Goal: Task Accomplishment & Management: Use online tool/utility

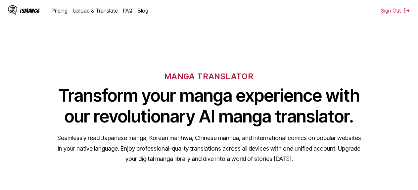
click at [84, 17] on div "IsManga Pricing Upload & Translate FAQ Blog" at bounding box center [81, 10] width 146 height 21
click at [86, 13] on link "Upload & Translate" at bounding box center [95, 10] width 45 height 7
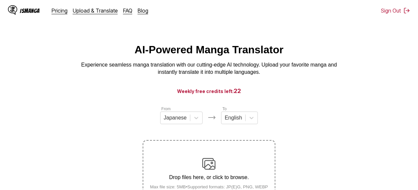
click at [252, 160] on div "Drop files here, or click to browse. Max file size: 5MB • Supported formats: JP…" at bounding box center [209, 173] width 129 height 32
click at [0, 0] on input "Drop files here, or click to browse. Max file size: 5MB • Supported formats: JP…" at bounding box center [0, 0] width 0 height 0
click at [185, 121] on div at bounding box center [175, 117] width 23 height 7
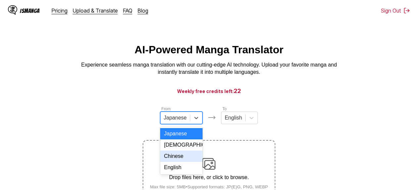
click at [179, 159] on div "Chinese" at bounding box center [181, 156] width 42 height 11
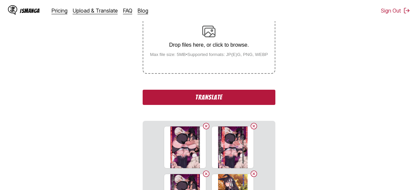
click at [250, 101] on button "Translate" at bounding box center [209, 97] width 133 height 15
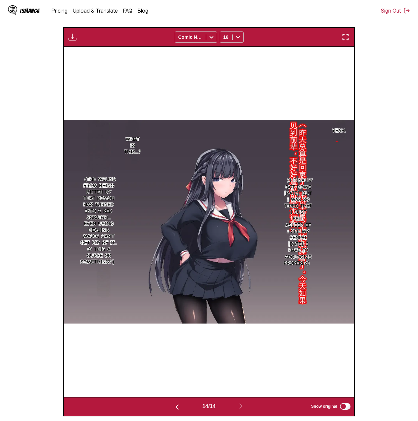
scroll to position [0, 3774]
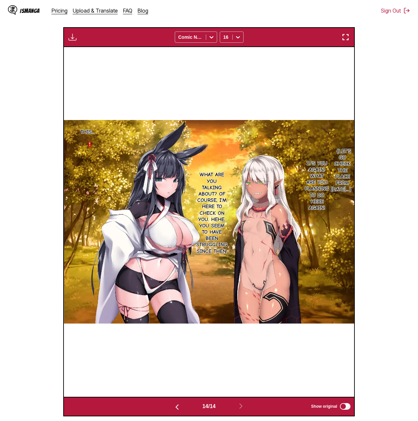
click at [70, 39] on img "button" at bounding box center [73, 37] width 8 height 8
click at [75, 60] on button "Download All" at bounding box center [90, 59] width 42 height 16
click at [345, 63] on div "This... （Let's go check the place from yesterday...） It's you again! What are y…" at bounding box center [209, 221] width 291 height 349
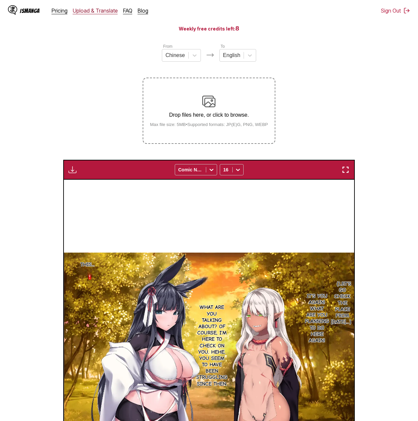
click at [87, 12] on link "Upload & Translate" at bounding box center [95, 10] width 45 height 7
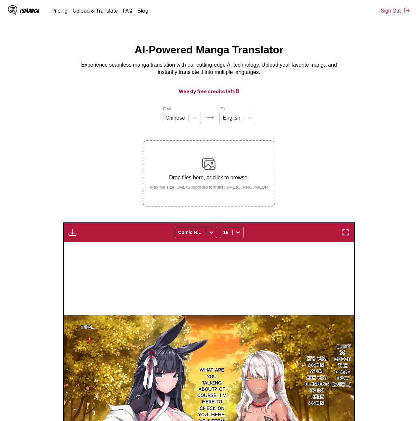
click at [23, 10] on div "IsManga" at bounding box center [30, 11] width 20 height 6
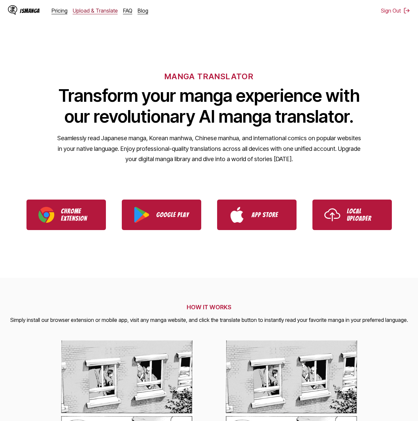
click at [97, 8] on link "Upload & Translate" at bounding box center [95, 10] width 45 height 7
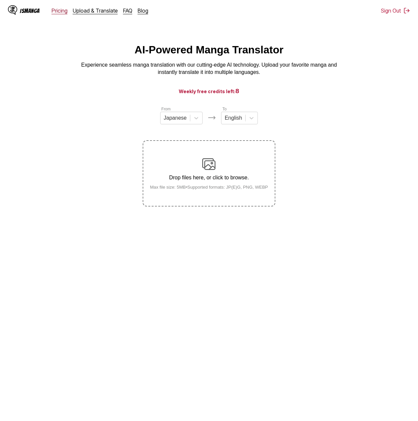
click at [56, 14] on link "Pricing" at bounding box center [60, 10] width 16 height 7
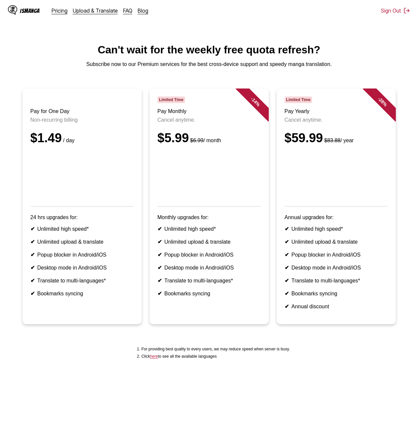
scroll to position [63, 0]
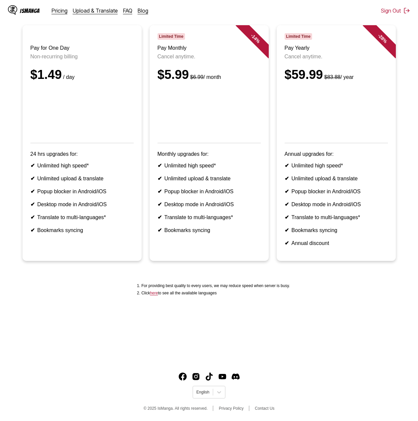
drag, startPoint x: 95, startPoint y: 320, endPoint x: 68, endPoint y: 287, distance: 42.8
click at [67, 190] on div "For providing best quality to every users, we may reduce speed when server is b…" at bounding box center [209, 289] width 408 height 20
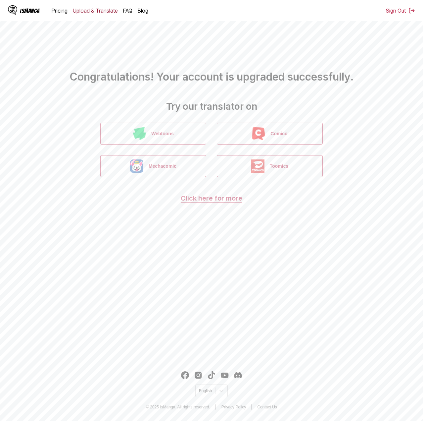
click at [84, 13] on link "Upload & Translate" at bounding box center [95, 10] width 45 height 7
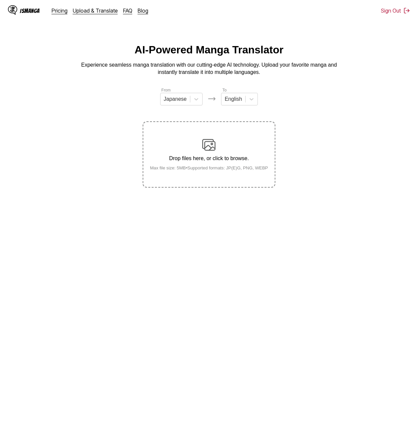
click at [212, 144] on img at bounding box center [208, 144] width 13 height 13
click at [0, 0] on input "Drop files here, or click to browse. Max file size: 5MB • Supported formats: JP…" at bounding box center [0, 0] width 0 height 0
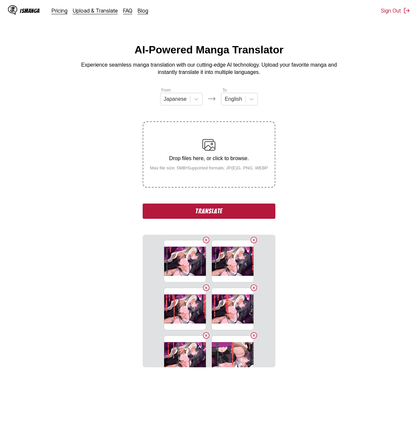
click at [186, 109] on div "From Japanese To English Drop files here, or click to browse. Max file size: 5M…" at bounding box center [209, 227] width 133 height 280
click at [186, 101] on div at bounding box center [175, 98] width 23 height 7
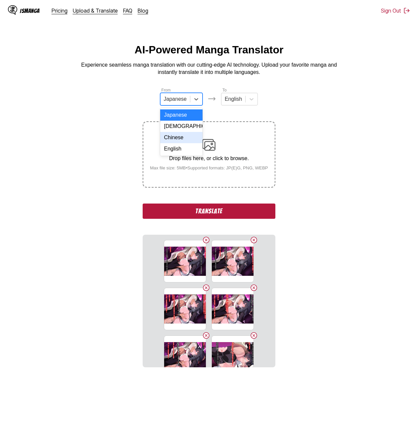
click at [178, 136] on div "Chinese" at bounding box center [181, 137] width 42 height 11
click at [248, 190] on button "Translate" at bounding box center [209, 210] width 133 height 15
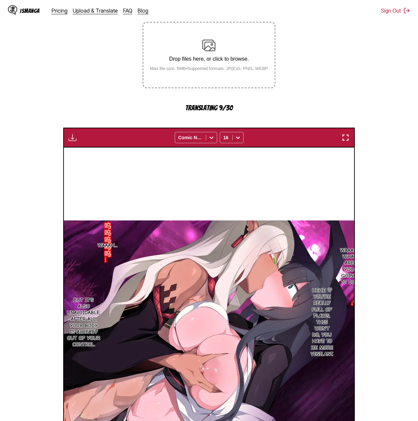
scroll to position [166, 0]
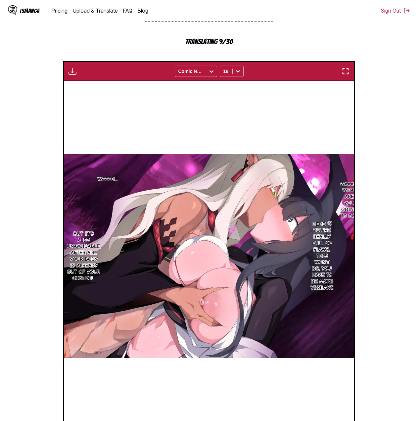
drag, startPoint x: 399, startPoint y: 306, endPoint x: 405, endPoint y: 117, distance: 189.3
click at [405, 117] on section "From Chinese To English Drop files here, or click to browse. Max file size: 5MB…" at bounding box center [209, 185] width 408 height 529
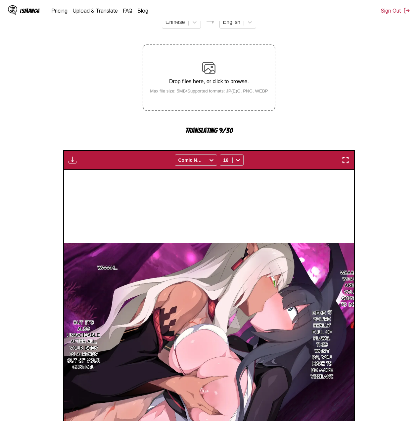
scroll to position [11, 0]
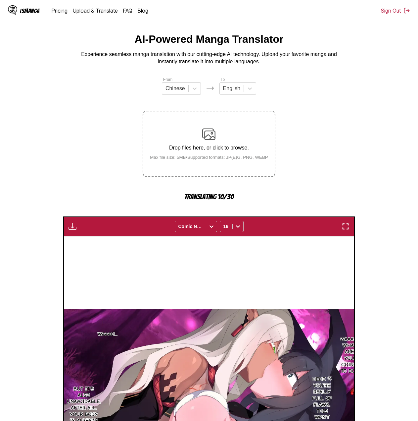
drag, startPoint x: 370, startPoint y: 118, endPoint x: 360, endPoint y: 104, distance: 16.6
click at [360, 104] on section "From Chinese To English Drop files here, or click to browse. Max file size: 5MB…" at bounding box center [209, 340] width 408 height 529
drag, startPoint x: 382, startPoint y: 186, endPoint x: 368, endPoint y: 143, distance: 45.5
click at [368, 143] on section "From Chinese To English Drop files here, or click to browse. Max file size: 5MB…" at bounding box center [209, 340] width 408 height 529
drag, startPoint x: 364, startPoint y: 77, endPoint x: 354, endPoint y: 76, distance: 9.7
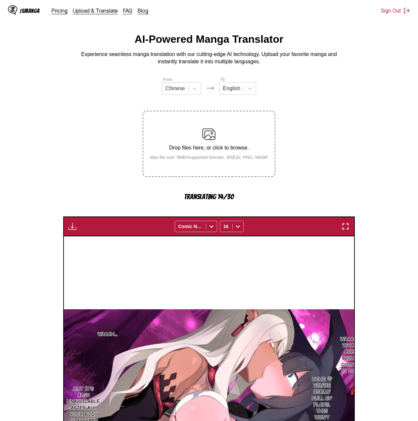
drag, startPoint x: 354, startPoint y: 76, endPoint x: 389, endPoint y: 87, distance: 36.6
click at [389, 87] on section "From Chinese To English Drop files here, or click to browse. Max file size: 5MB…" at bounding box center [209, 340] width 408 height 529
drag, startPoint x: 360, startPoint y: 86, endPoint x: 373, endPoint y: 53, distance: 34.9
click at [373, 53] on div "AI-Powered Manga Translator Experience seamless manga translation with our cutt…" at bounding box center [209, 49] width 408 height 32
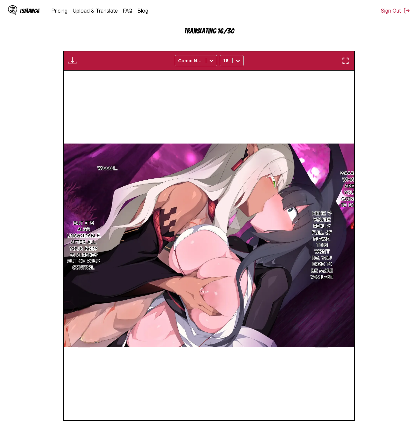
scroll to position [209, 0]
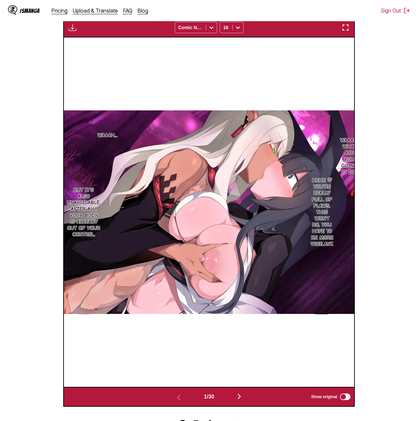
click at [400, 171] on section "From Chinese To English Drop files here, or click to browse. Max file size: 5MB…" at bounding box center [209, 141] width 408 height 529
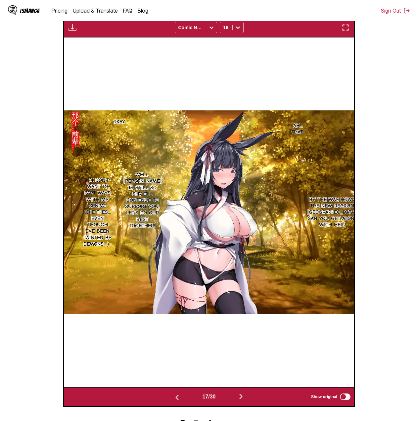
scroll to position [143, 0]
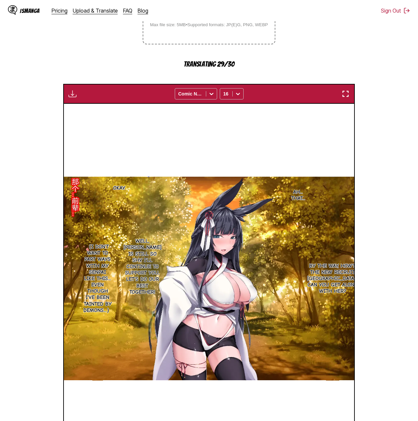
click at [418, 128] on main "AI-Powered Manga Translator Experience seamless manga translation with our cutt…" at bounding box center [209, 187] width 418 height 572
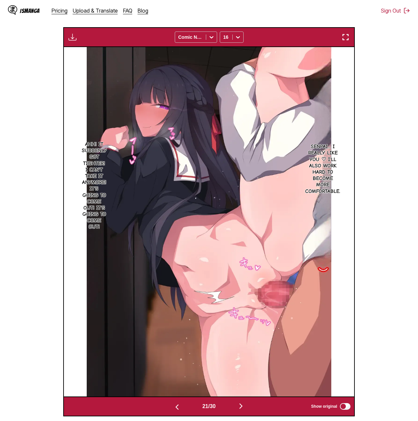
scroll to position [0, 6098]
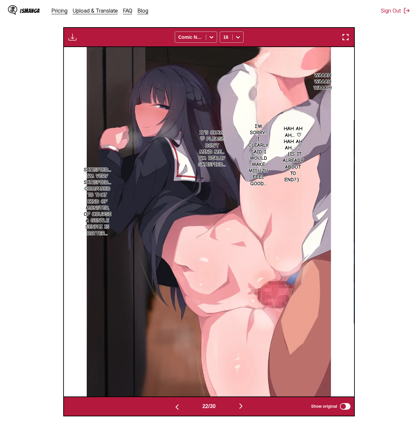
click at [396, 190] on section "From Chinese To English Drop files here, or click to browse. Max file size: 5MB…" at bounding box center [209, 164] width 408 height 506
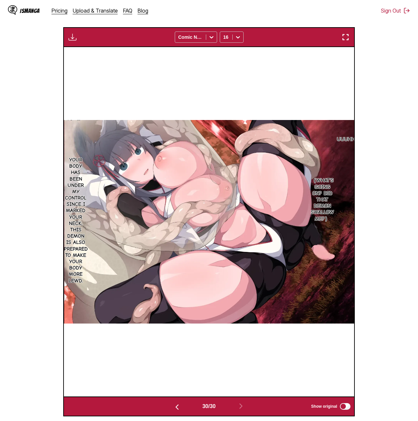
scroll to position [44, 0]
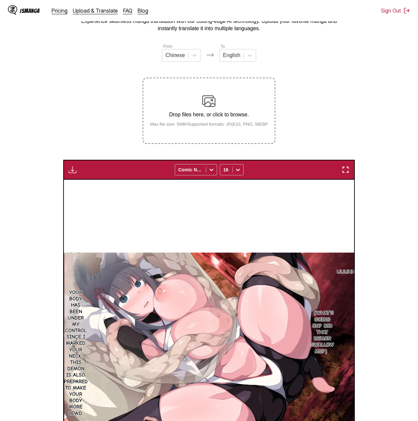
click at [75, 168] on img "button" at bounding box center [73, 170] width 8 height 8
click at [99, 190] on button "Download All" at bounding box center [90, 192] width 42 height 16
click at [118, 132] on section "From Chinese To English Drop files here, or click to browse. Max file size: 5MB…" at bounding box center [209, 296] width 408 height 506
click at [328, 129] on section "From Chinese To English Drop files here, or click to browse. Max file size: 5MB…" at bounding box center [209, 296] width 408 height 506
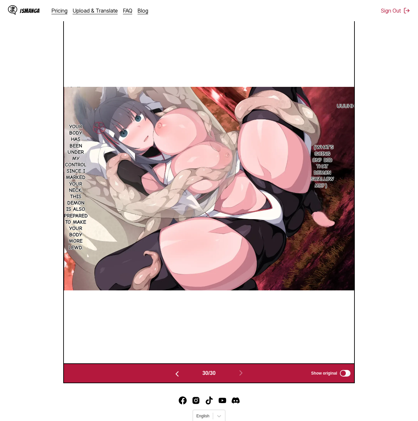
click at [370, 190] on section "From Chinese To English Drop files here, or click to browse. Max file size: 5MB…" at bounding box center [209, 130] width 408 height 506
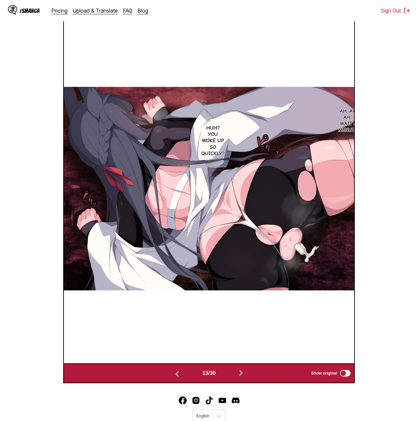
scroll to position [77, 0]
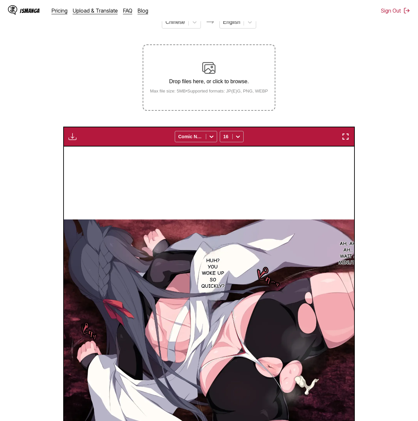
click at [69, 134] on img "button" at bounding box center [73, 137] width 8 height 8
click at [82, 155] on button "Download All" at bounding box center [90, 159] width 42 height 16
click at [311, 88] on section "From Chinese To English Drop files here, or click to browse. Max file size: 5MB…" at bounding box center [209, 263] width 408 height 506
drag, startPoint x: 355, startPoint y: 80, endPoint x: 309, endPoint y: 87, distance: 47.0
click at [355, 80] on section "From Chinese To English Drop files here, or click to browse. Max file size: 5MB…" at bounding box center [209, 263] width 408 height 506
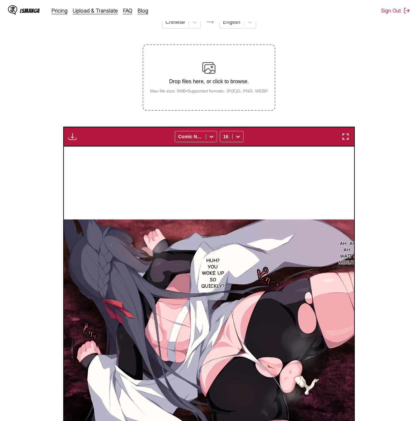
click at [71, 133] on img "button" at bounding box center [73, 137] width 8 height 8
click at [88, 92] on section "From Chinese To English Drop files here, or click to browse. Max file size: 5MB…" at bounding box center [209, 263] width 408 height 506
click at [341, 96] on section "From Chinese To English Drop files here, or click to browse. Max file size: 5MB…" at bounding box center [209, 263] width 408 height 506
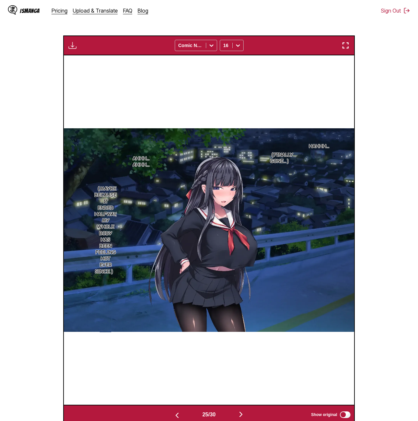
scroll to position [0, 7259]
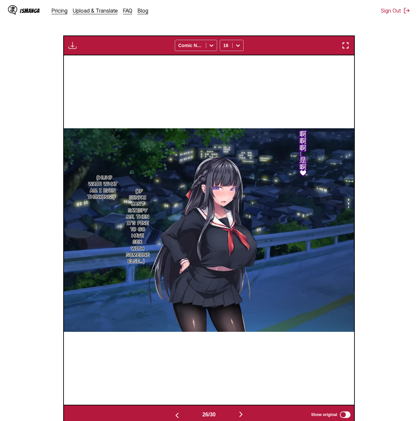
click at [75, 44] on img "button" at bounding box center [73, 45] width 8 height 8
click at [88, 71] on button "Download All" at bounding box center [90, 68] width 42 height 16
click at [368, 190] on section "From Chinese To English Drop files here, or click to browse. Max file size: 5MB…" at bounding box center [209, 172] width 408 height 506
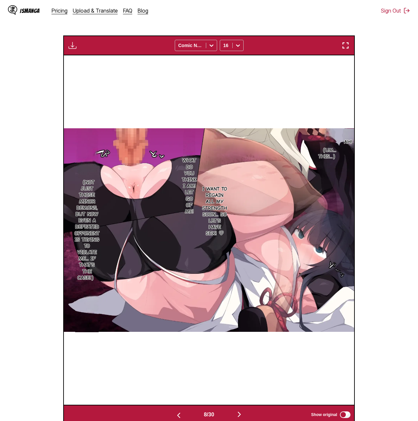
scroll to position [0, 2033]
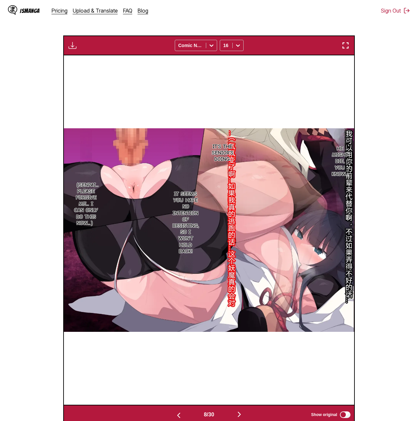
click at [381, 190] on section "From Chinese To English Drop files here, or click to browse. Max file size: 5MB…" at bounding box center [209, 172] width 408 height 506
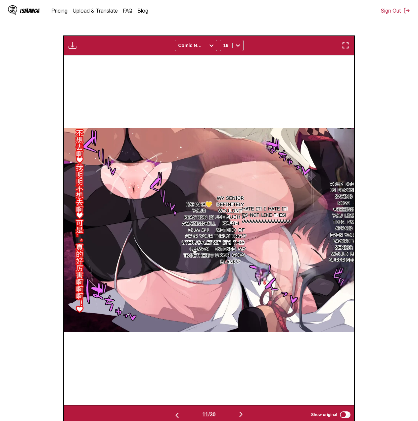
scroll to position [0, 2613]
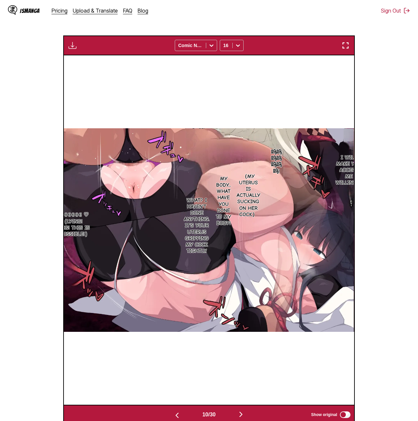
click at [72, 44] on img "button" at bounding box center [73, 45] width 8 height 8
click at [84, 52] on button "Download Panel" at bounding box center [90, 52] width 42 height 16
click at [378, 190] on section "From Chinese To English Drop files here, or click to browse. Max file size: 5MB…" at bounding box center [209, 172] width 408 height 506
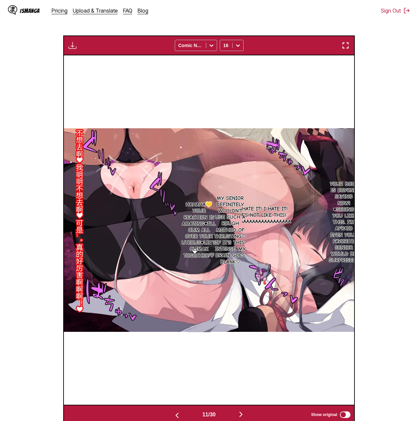
scroll to position [0, 3194]
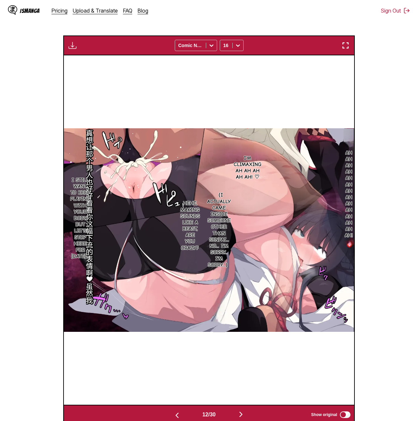
drag, startPoint x: 395, startPoint y: 197, endPoint x: 391, endPoint y: 199, distance: 4.0
click at [395, 190] on section "From Chinese To English Drop files here, or click to browse. Max file size: 5MB…" at bounding box center [209, 172] width 408 height 506
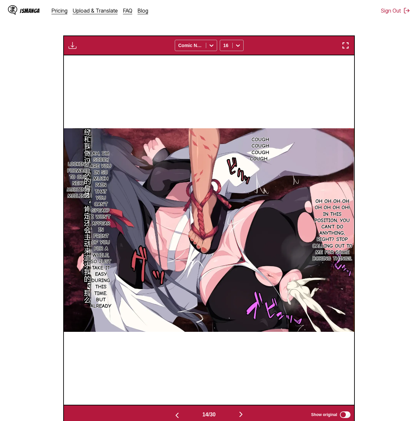
scroll to position [0, 4065]
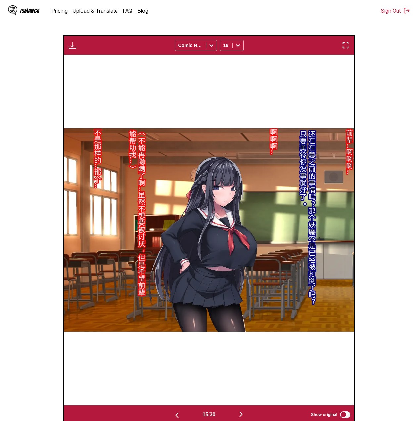
click at [393, 184] on section "From Chinese To English Drop files here, or click to browse. Max file size: 5MB…" at bounding box center [209, 172] width 408 height 506
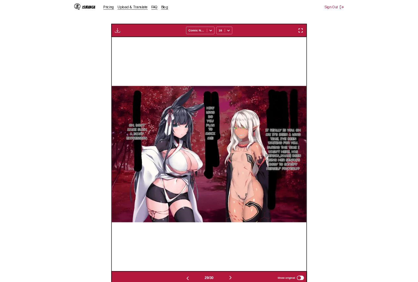
scroll to position [0, 7840]
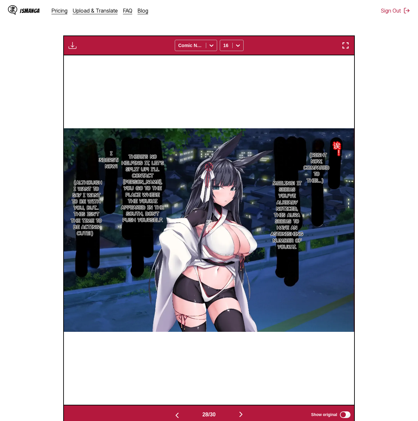
click at [70, 47] on img "button" at bounding box center [73, 45] width 8 height 8
click at [96, 53] on button "Download Panel" at bounding box center [90, 52] width 42 height 16
click at [392, 113] on section "From Chinese To English Drop files here, or click to browse. Max file size: 5MB…" at bounding box center [209, 172] width 408 height 506
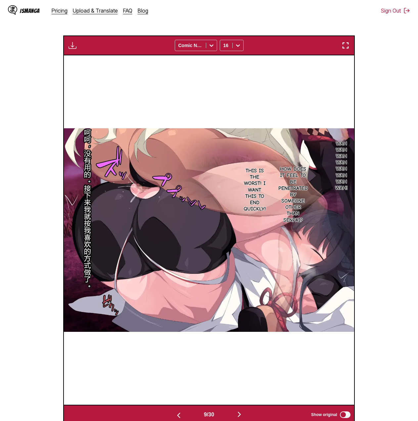
scroll to position [0, 2033]
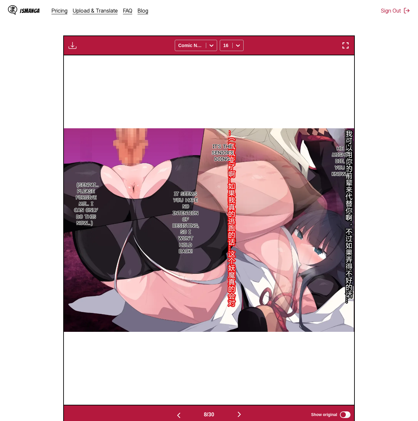
drag, startPoint x: 406, startPoint y: 231, endPoint x: 399, endPoint y: 229, distance: 7.8
click at [406, 190] on section "From Chinese To English Drop files here, or click to browse. Max file size: 5MB…" at bounding box center [209, 172] width 408 height 506
click at [375, 190] on section "From Chinese To English Drop files here, or click to browse. Max file size: 5MB…" at bounding box center [209, 172] width 408 height 506
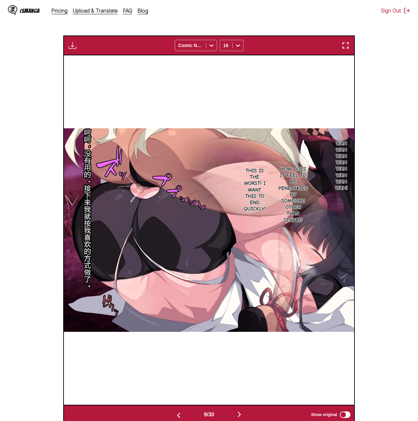
scroll to position [0, 2613]
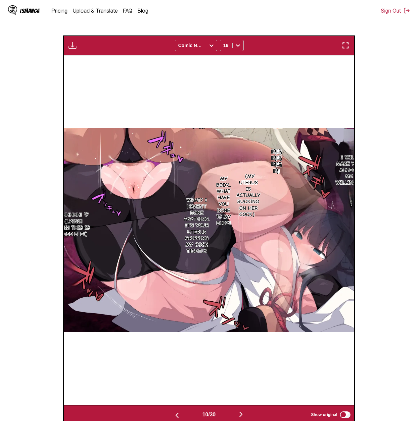
drag, startPoint x: 374, startPoint y: 258, endPoint x: 371, endPoint y: 258, distance: 3.3
click at [373, 190] on section "From Chinese To English Drop files here, or click to browse. Max file size: 5MB…" at bounding box center [209, 172] width 408 height 506
click at [72, 51] on div "Preparing... Download All Comic Neue 16" at bounding box center [209, 45] width 292 height 20
click at [73, 42] on img "button" at bounding box center [73, 45] width 8 height 8
click at [88, 53] on button "Download Panel" at bounding box center [90, 52] width 42 height 16
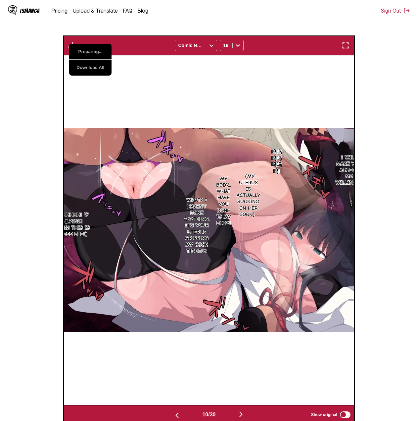
click at [402, 74] on section "From Chinese To English Drop files here, or click to browse. Max file size: 5MB…" at bounding box center [209, 172] width 408 height 506
click at [410, 109] on section "From Chinese To English Drop files here, or click to browse. Max file size: 5MB…" at bounding box center [209, 172] width 408 height 506
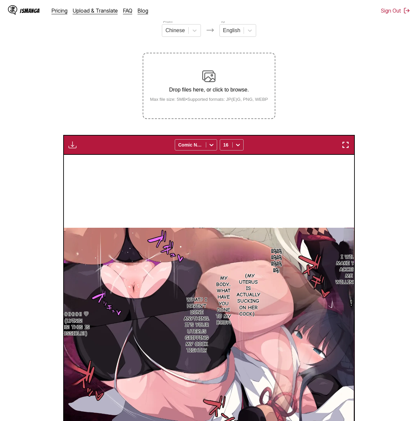
scroll to position [35, 0]
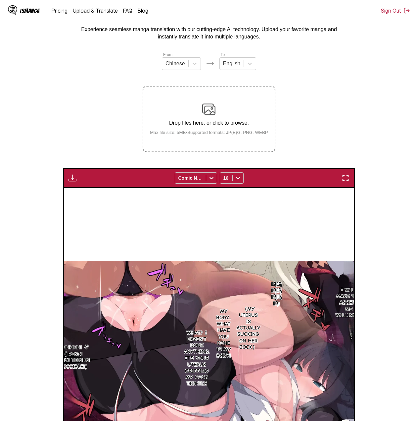
click at [359, 77] on section "From Chinese To English Drop files here, or click to browse. Max file size: 5MB…" at bounding box center [209, 304] width 408 height 506
click at [396, 81] on section "From Chinese To English Drop files here, or click to browse. Max file size: 5MB…" at bounding box center [209, 304] width 408 height 506
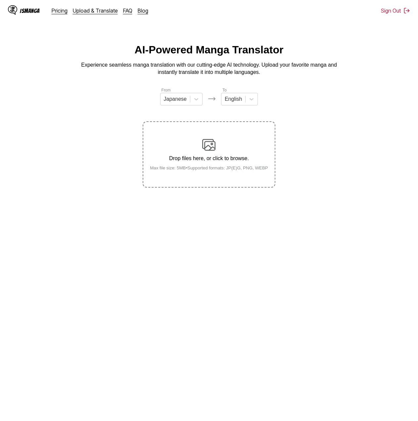
click at [162, 95] on div "From Japanese" at bounding box center [181, 96] width 42 height 19
click at [169, 99] on div at bounding box center [175, 98] width 23 height 7
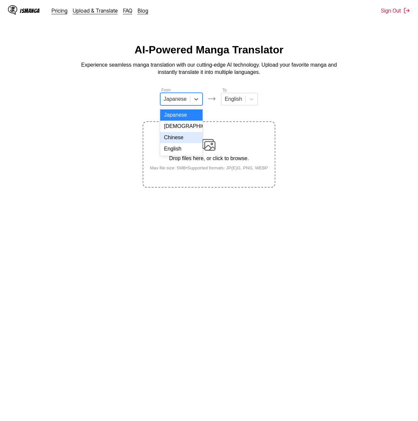
click at [196, 139] on div "Chinese" at bounding box center [181, 137] width 42 height 11
click at [218, 144] on div "Drop files here, or click to browse. Max file size: 5MB • Supported formats: JP…" at bounding box center [209, 154] width 129 height 32
click at [0, 0] on input "Drop files here, or click to browse. Max file size: 5MB • Supported formats: JP…" at bounding box center [0, 0] width 0 height 0
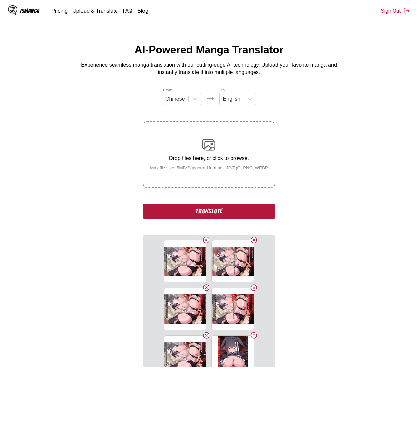
click at [256, 212] on button "Translate" at bounding box center [209, 210] width 133 height 15
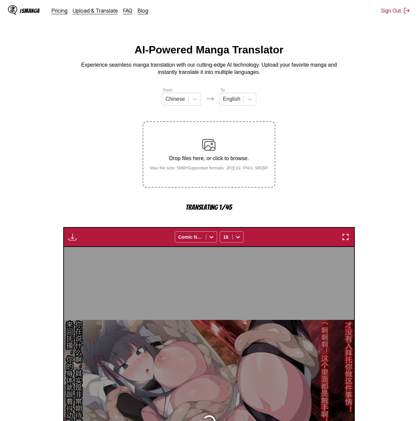
scroll to position [176, 0]
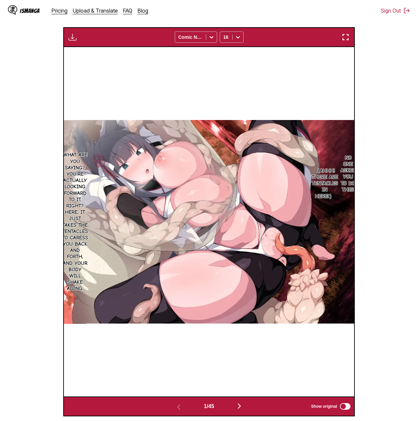
click at [356, 127] on section "From Chinese To English Drop files here, or click to browse. Max file size: 5MB…" at bounding box center [209, 164] width 408 height 506
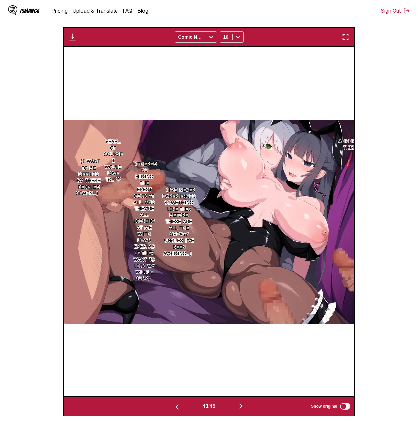
scroll to position [0, 12776]
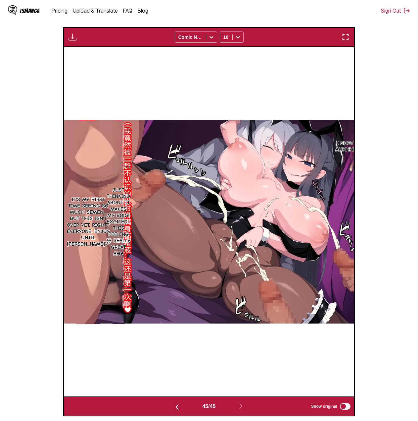
click at [369, 118] on section "From Chinese To English Drop files here, or click to browse. Max file size: 5MB…" at bounding box center [209, 164] width 408 height 506
drag, startPoint x: 370, startPoint y: 117, endPoint x: 367, endPoint y: 98, distance: 19.1
click at [367, 98] on section "From Chinese To English Drop files here, or click to browse. Max file size: 5MB…" at bounding box center [209, 164] width 408 height 506
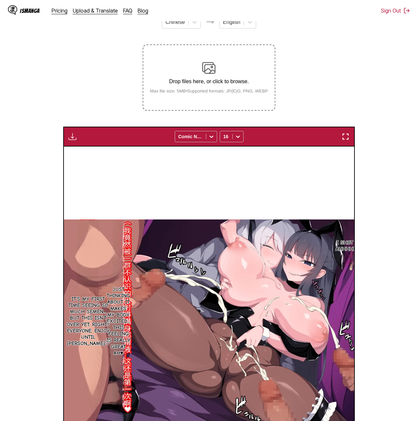
click at [114, 253] on section "Just thinking about it makes my body excited... This feeling is really great ah♥" at bounding box center [119, 321] width 12 height 203
click at [116, 253] on section "Just thinking about it makes my body excited... This feeling is really great ah♥" at bounding box center [119, 321] width 12 height 203
click at [117, 255] on section "Just thinking about it makes my body excited... This feeling is really great ah♥" at bounding box center [119, 321] width 12 height 203
click at [96, 260] on section "It's my first time seeing so much semen... But this isn't over yet, right? Ever…" at bounding box center [88, 321] width 24 height 203
click at [96, 259] on section "It's my first time seeing so much semen... But this isn't over yet, right? Ever…" at bounding box center [88, 321] width 24 height 203
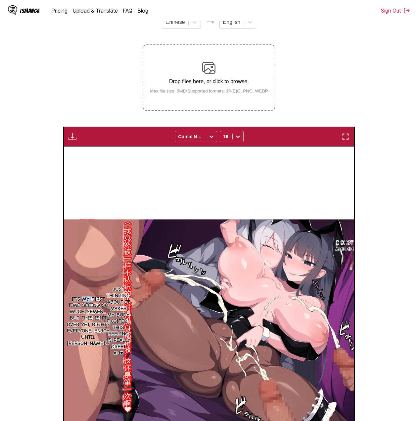
scroll to position [176, 0]
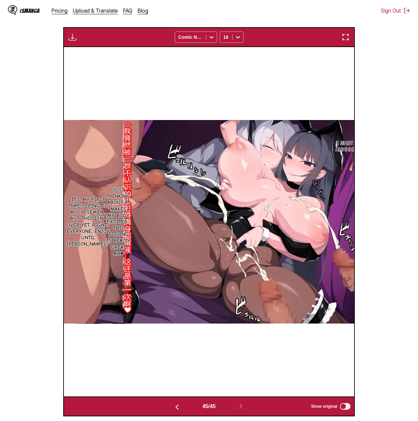
click at [116, 210] on p "Just thinking about it makes my body excited... This feeling is really great ah♥" at bounding box center [118, 222] width 27 height 73
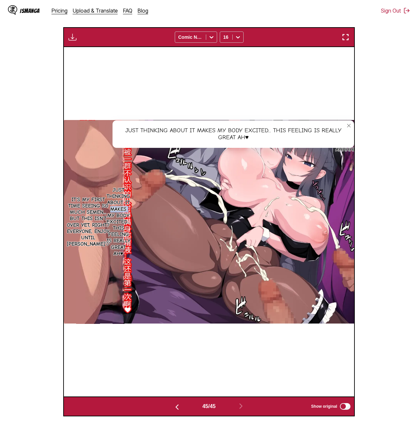
click at [116, 210] on p "Just thinking about it makes my body excited... This feeling is really great ah♥" at bounding box center [118, 222] width 27 height 73
click at [178, 201] on img at bounding box center [209, 221] width 291 height 203
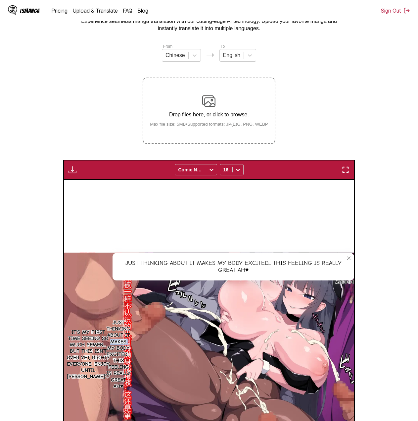
scroll to position [0, 0]
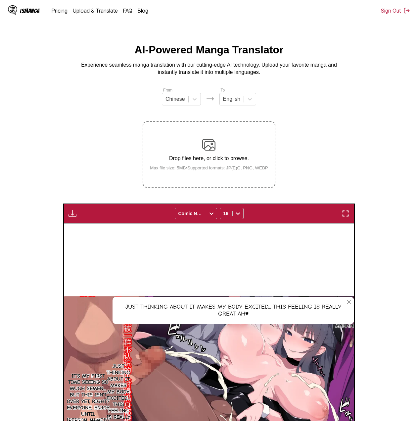
click at [78, 14] on div "IsManga Pricing Upload & Translate FAQ Blog" at bounding box center [81, 10] width 146 height 21
click at [81, 12] on link "Upload & Translate" at bounding box center [95, 10] width 45 height 7
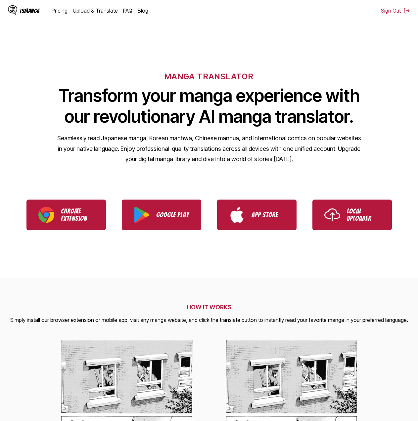
click at [98, 14] on div "IsManga Pricing Upload & Translate FAQ Blog" at bounding box center [81, 10] width 146 height 21
click at [97, 14] on link "Upload & Translate" at bounding box center [95, 10] width 45 height 7
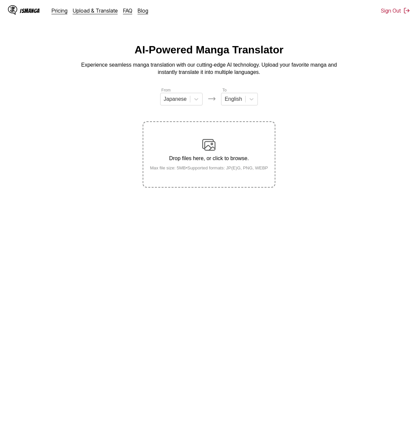
click at [213, 151] on img at bounding box center [208, 144] width 13 height 13
click at [0, 0] on input "Drop files here, or click to browse. Max file size: 5MB • Supported formats: JP…" at bounding box center [0, 0] width 0 height 0
click at [173, 101] on div at bounding box center [175, 98] width 23 height 7
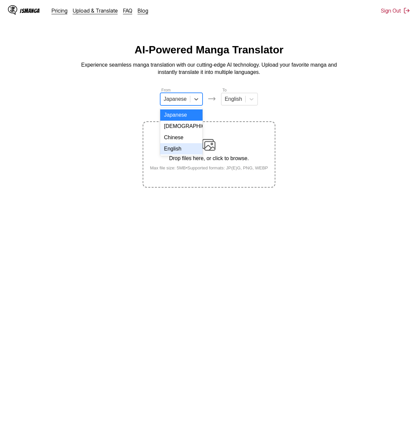
click at [181, 151] on div "English" at bounding box center [181, 148] width 42 height 11
click at [246, 156] on div "Drop files here, or click to browse. Max file size: 5MB • Supported formats: JP…" at bounding box center [209, 154] width 129 height 32
click at [0, 0] on input "Drop files here, or click to browse. Max file size: 5MB • Supported formats: JP…" at bounding box center [0, 0] width 0 height 0
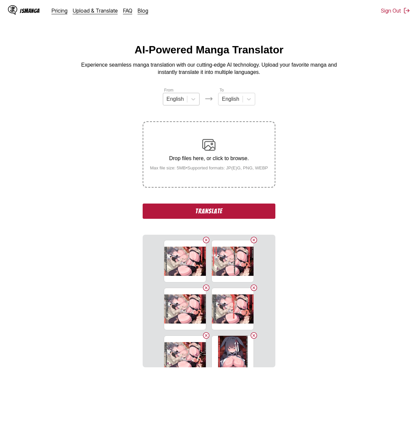
click at [185, 98] on div "English" at bounding box center [175, 99] width 24 height 10
click at [180, 142] on div "Chinese" at bounding box center [181, 137] width 37 height 11
click at [306, 179] on section "From Chinese To English Drop files here, or click to browse. Max file size: 5MB…" at bounding box center [209, 227] width 408 height 280
click at [264, 214] on button "Translate" at bounding box center [209, 210] width 133 height 15
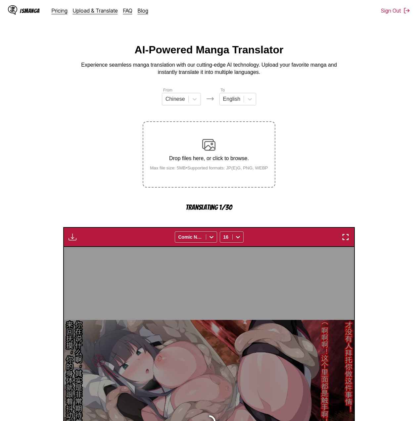
scroll to position [176, 0]
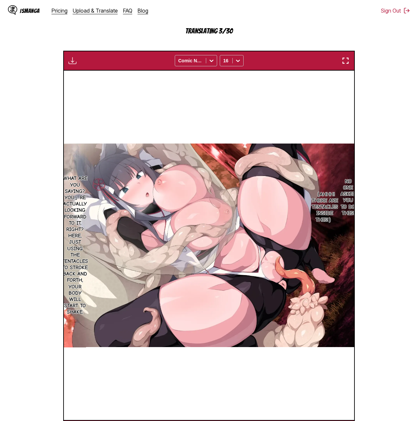
click at [366, 220] on section "From Chinese To English Drop files here, or click to browse. Max file size: 5MB…" at bounding box center [209, 175] width 408 height 529
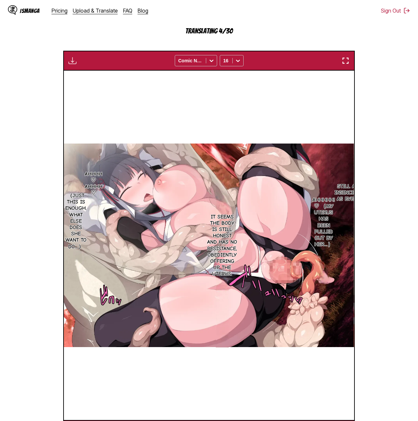
scroll to position [0, 581]
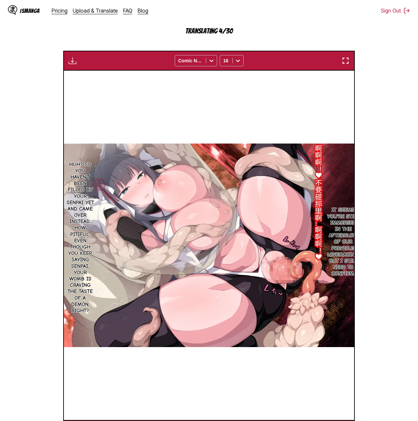
click at [384, 198] on section "From Chinese To English Drop files here, or click to browse. Max file size: 5MB…" at bounding box center [209, 175] width 408 height 529
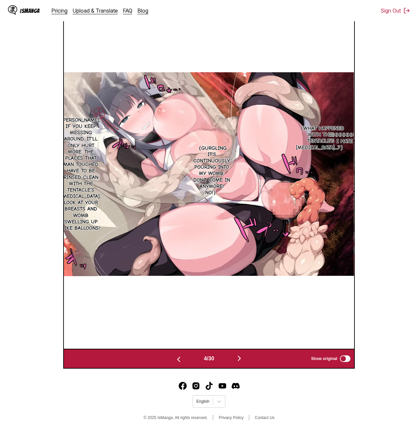
scroll to position [224, 0]
click at [381, 158] on section "From Chinese To English Drop files here, or click to browse. Max file size: 5MB…" at bounding box center [209, 116] width 408 height 506
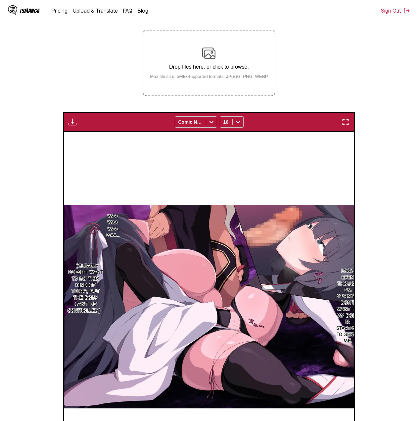
scroll to position [58, 0]
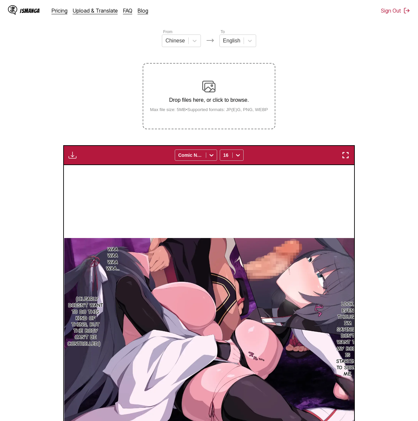
click at [76, 153] on img "button" at bounding box center [73, 155] width 8 height 8
click at [105, 178] on button "Download All" at bounding box center [90, 177] width 42 height 16
click at [347, 101] on section "From Chinese To English Drop files here, or click to browse. Max file size: 5MB…" at bounding box center [209, 281] width 408 height 506
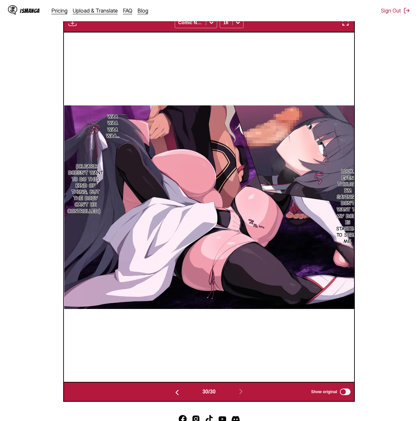
scroll to position [91, 0]
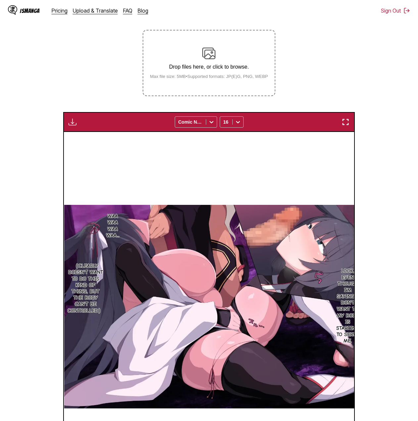
click at [407, 92] on section "From Chinese To English Drop files here, or click to browse. Max file size: 5MB…" at bounding box center [209, 248] width 408 height 506
click at [69, 125] on img "button" at bounding box center [73, 122] width 8 height 8
click at [323, 52] on section "From Chinese To English Drop files here, or click to browse. Max file size: 5MB…" at bounding box center [209, 248] width 408 height 506
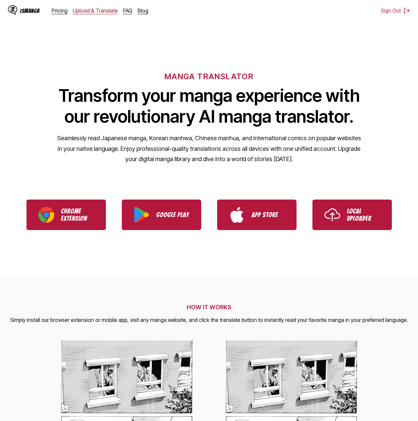
click at [80, 11] on link "Upload & Translate" at bounding box center [95, 10] width 45 height 7
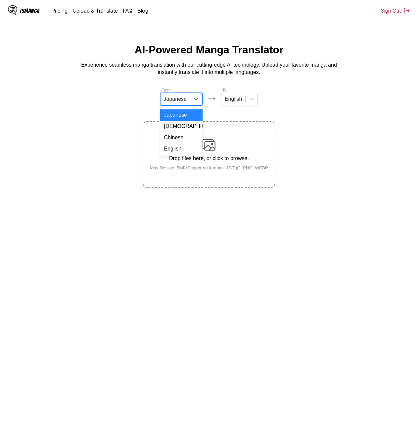
click at [187, 104] on div "Japanese" at bounding box center [175, 99] width 29 height 10
drag, startPoint x: 181, startPoint y: 131, endPoint x: 179, endPoint y: 143, distance: 11.9
click at [179, 143] on div "Japanese Korean Chinese English" at bounding box center [181, 132] width 42 height 48
click at [179, 143] on div "Chinese" at bounding box center [181, 137] width 42 height 11
click at [225, 152] on div "Drop files here, or click to browse. Max file size: 5MB • Supported formats: JP…" at bounding box center [209, 154] width 129 height 32
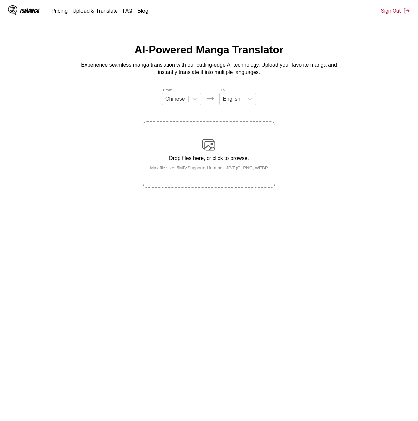
click at [0, 0] on input "Drop files here, or click to browse. Max file size: 5MB • Supported formats: JP…" at bounding box center [0, 0] width 0 height 0
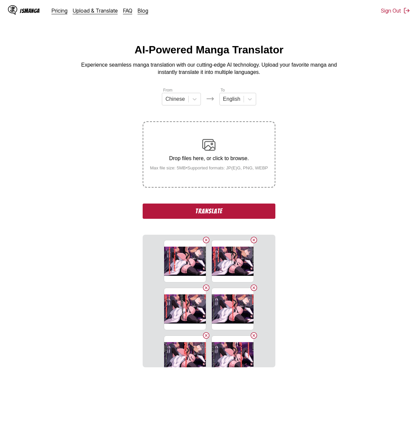
click at [313, 214] on section "From Chinese To English Drop files here, or click to browse. Max file size: 5MB…" at bounding box center [209, 227] width 408 height 280
click at [261, 209] on button "Translate" at bounding box center [209, 210] width 133 height 15
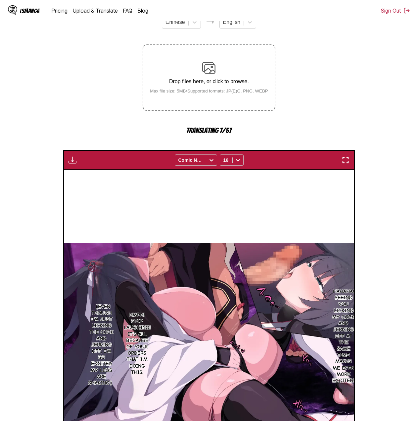
scroll to position [209, 0]
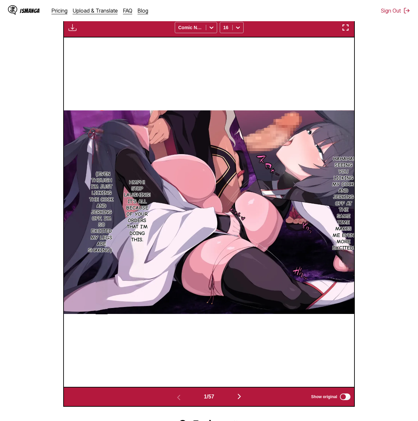
click at [372, 156] on section "From Chinese To English Drop files here, or click to browse. Max file size: 5MB…" at bounding box center [209, 141] width 408 height 529
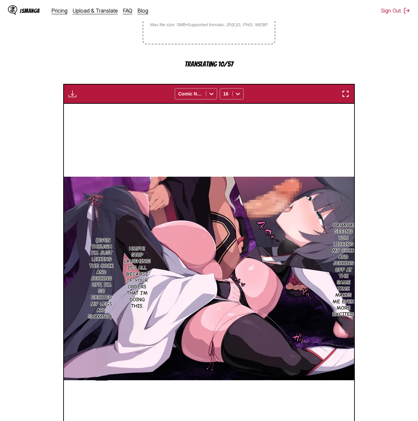
click at [369, 158] on section "From Chinese To English Drop files here, or click to browse. Max file size: 5MB…" at bounding box center [209, 208] width 408 height 529
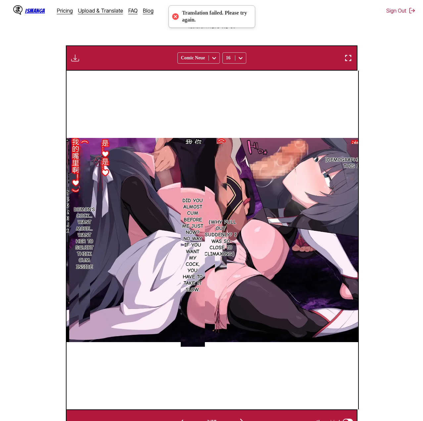
scroll to position [0, 0]
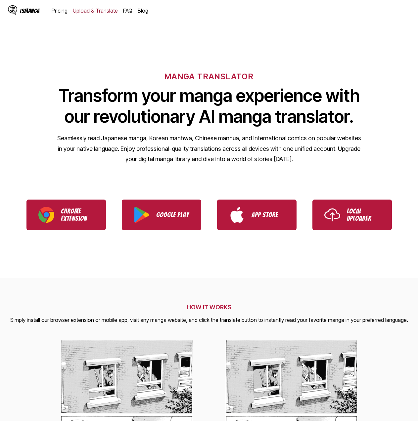
click at [80, 8] on link "Upload & Translate" at bounding box center [95, 10] width 45 height 7
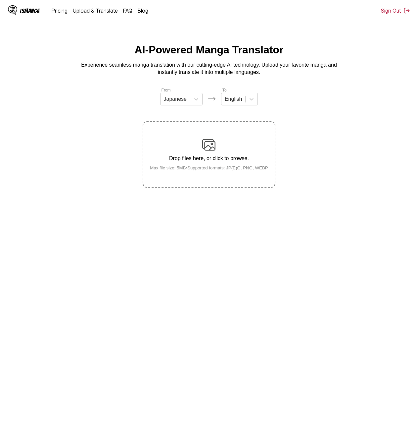
click at [209, 147] on img at bounding box center [208, 144] width 13 height 13
click at [0, 0] on input "Drop files here, or click to browse. Max file size: 5MB • Supported formats: JP…" at bounding box center [0, 0] width 0 height 0
click at [174, 104] on div "Japanese" at bounding box center [175, 99] width 29 height 10
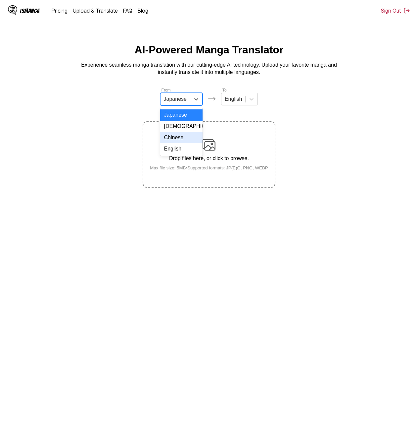
click at [182, 143] on div "Chinese" at bounding box center [181, 137] width 42 height 11
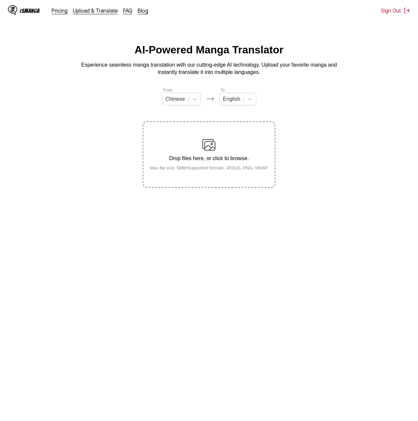
click at [211, 155] on div "Drop files here, or click to browse. Max file size: 5MB • Supported formats: JP…" at bounding box center [209, 154] width 129 height 32
click at [0, 0] on input "Drop files here, or click to browse. Max file size: 5MB • Supported formats: JP…" at bounding box center [0, 0] width 0 height 0
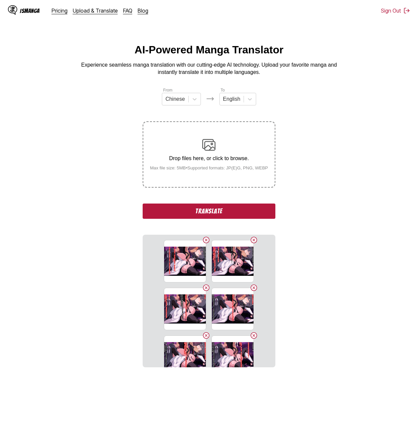
click at [259, 211] on button "Translate" at bounding box center [209, 210] width 133 height 15
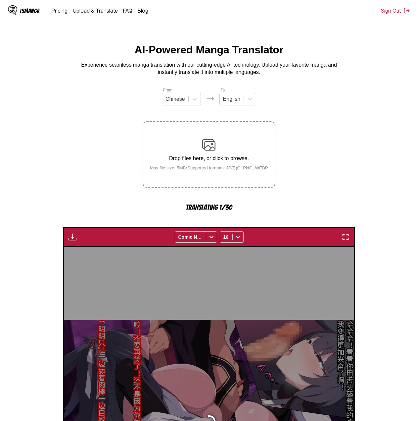
scroll to position [176, 0]
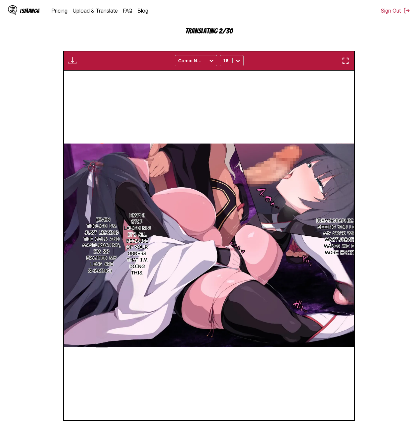
click at [377, 190] on section "From Chinese To English Drop files here, or click to browse. Max file size: 5MB…" at bounding box center [209, 175] width 408 height 529
drag, startPoint x: 377, startPoint y: 190, endPoint x: 376, endPoint y: 170, distance: 20.5
click at [376, 170] on section "From Chinese To English Drop files here, or click to browse. Max file size: 5MB…" at bounding box center [209, 175] width 408 height 529
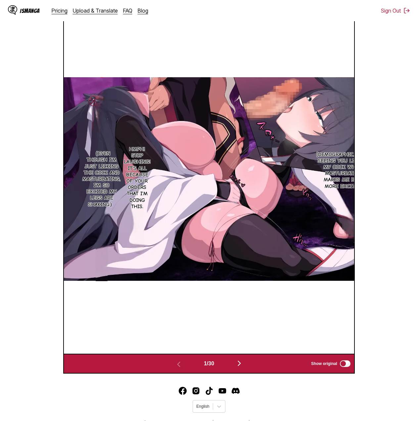
click at [404, 192] on section "From Chinese To English Drop files here, or click to browse. Max file size: 5MB…" at bounding box center [209, 108] width 408 height 529
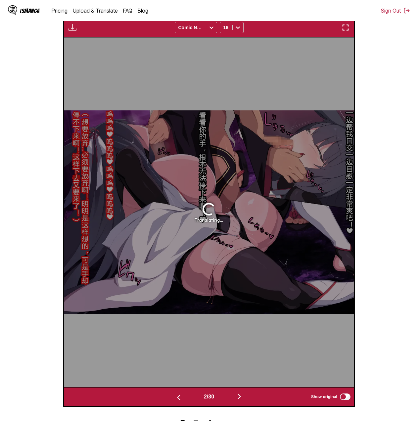
scroll to position [110, 0]
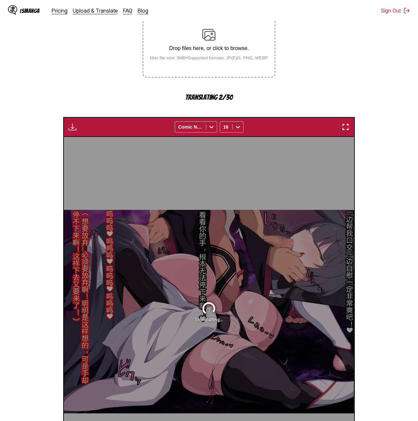
click at [414, 244] on main "AI-Powered Manga Translator Experience seamless manga translation with our cutt…" at bounding box center [209, 220] width 418 height 572
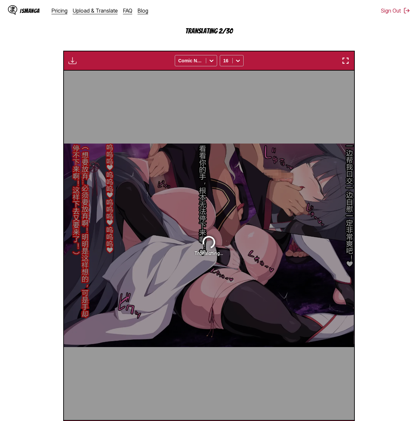
scroll to position [258, 0]
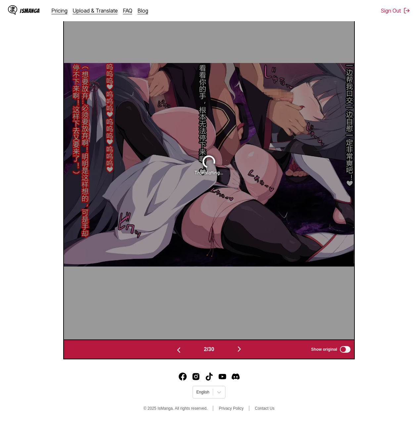
drag, startPoint x: 395, startPoint y: 130, endPoint x: 376, endPoint y: 100, distance: 34.7
click at [376, 100] on section "From Chinese To English Drop files here, or click to browse. Max file size: 5MB…" at bounding box center [209, 94] width 408 height 529
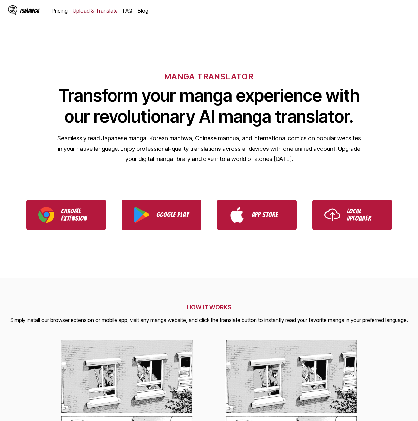
click at [97, 14] on link "Upload & Translate" at bounding box center [95, 10] width 45 height 7
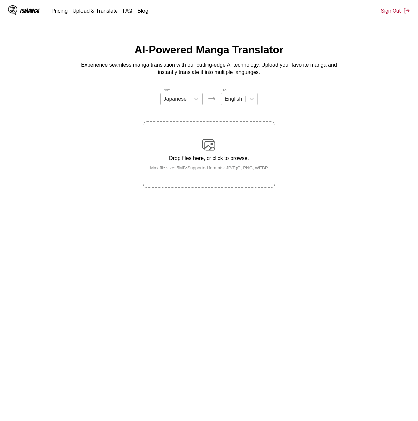
click at [185, 103] on div at bounding box center [175, 98] width 23 height 7
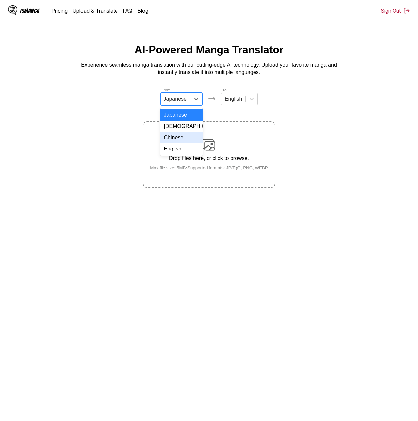
click at [187, 143] on div "Chinese" at bounding box center [181, 137] width 42 height 11
click at [208, 145] on img at bounding box center [208, 144] width 13 height 13
click at [0, 0] on input "Drop files here, or click to browse. Max file size: 5MB • Supported formats: JP…" at bounding box center [0, 0] width 0 height 0
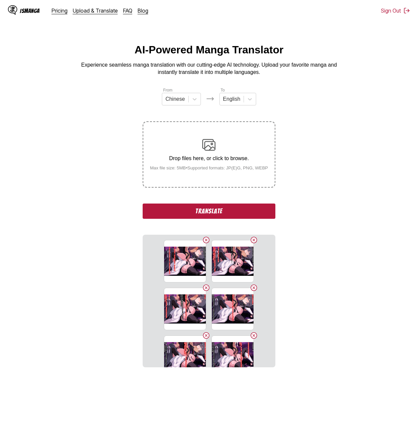
click at [231, 213] on button "Translate" at bounding box center [209, 210] width 133 height 15
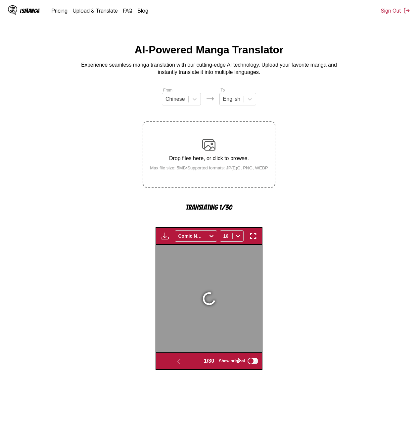
scroll to position [176, 0]
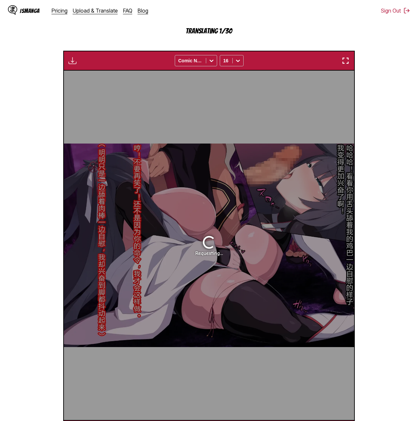
click at [378, 195] on section "From Chinese To English Drop files here, or click to browse. Max file size: 5MB…" at bounding box center [209, 175] width 408 height 529
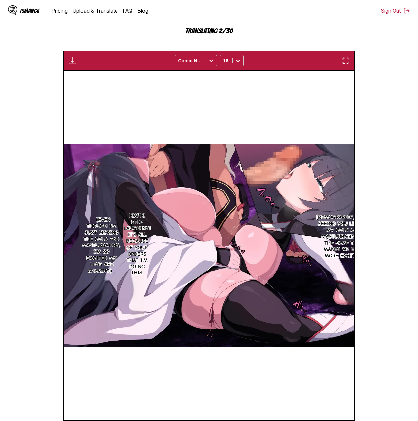
click at [376, 147] on section "From Chinese To English Drop files here, or click to browse. Max file size: 5MB…" at bounding box center [209, 175] width 408 height 529
click at [388, 152] on section "From Chinese To English Drop files here, or click to browse. Max file size: 5MB…" at bounding box center [209, 175] width 408 height 529
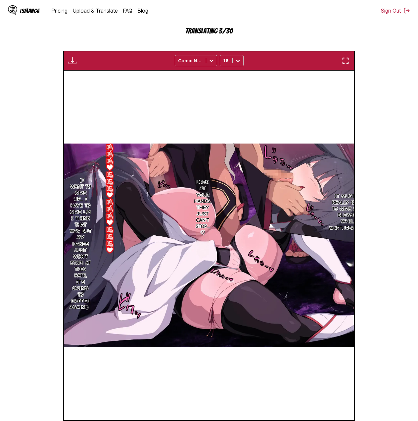
scroll to position [176, 0]
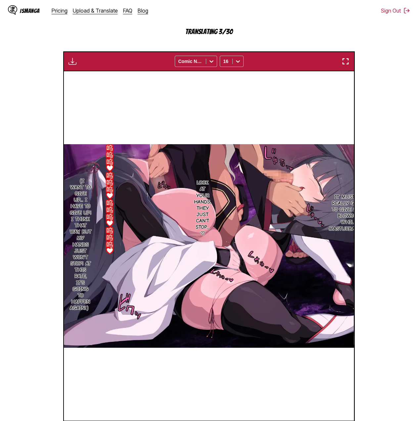
click at [395, 207] on section "From Chinese To English Drop files here, or click to browse. Max file size: 5MB…" at bounding box center [209, 175] width 408 height 529
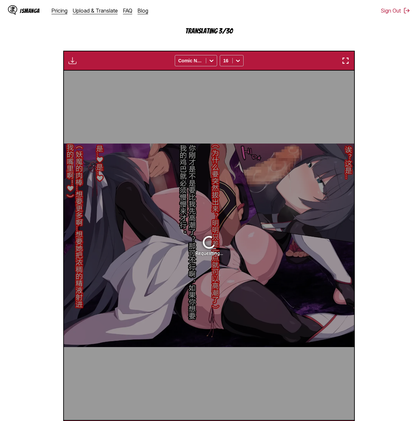
scroll to position [0, 291]
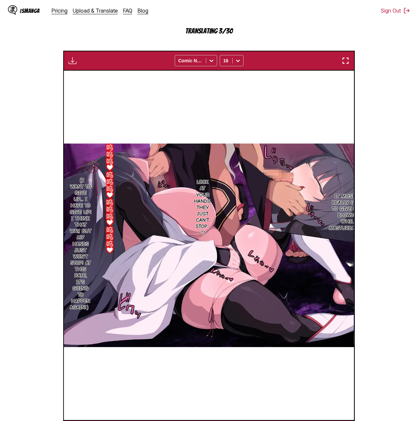
click at [394, 207] on section "From Chinese To English Drop files here, or click to browse. Max file size: 5MB…" at bounding box center [209, 175] width 408 height 529
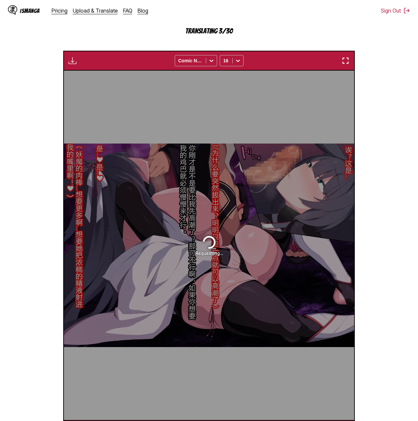
click at [409, 192] on section "From Chinese To English Drop files here, or click to browse. Max file size: 5MB…" at bounding box center [209, 175] width 408 height 529
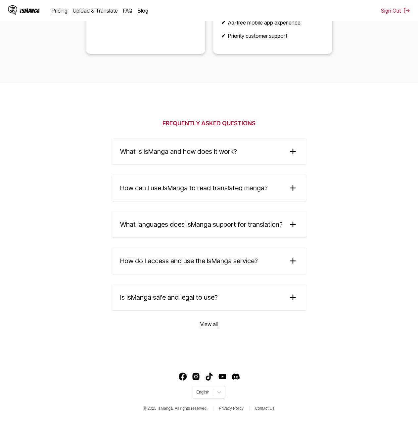
scroll to position [913, 0]
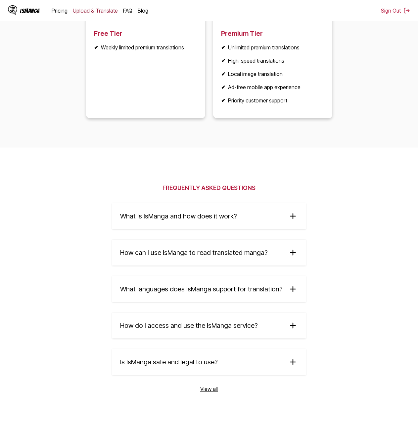
click at [98, 13] on link "Upload & Translate" at bounding box center [95, 10] width 45 height 7
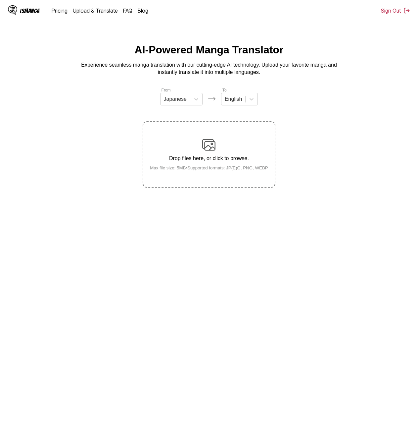
click at [125, 14] on div "IsManga Pricing Upload & Translate FAQ Blog" at bounding box center [81, 10] width 146 height 21
click at [125, 13] on link "FAQ" at bounding box center [127, 10] width 9 height 7
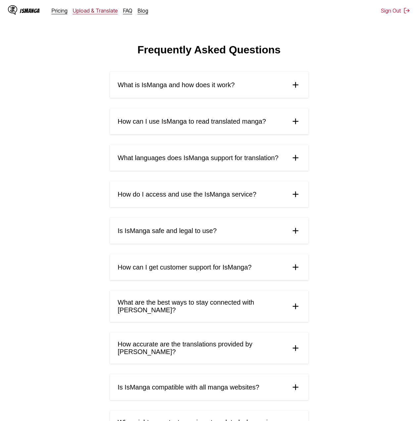
click at [96, 13] on link "Upload & Translate" at bounding box center [95, 10] width 45 height 7
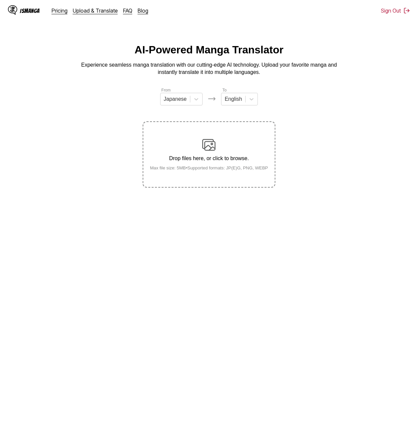
click at [215, 144] on img at bounding box center [208, 144] width 13 height 13
click at [0, 0] on input "Drop files here, or click to browse. Max file size: 5MB • Supported formats: JP…" at bounding box center [0, 0] width 0 height 0
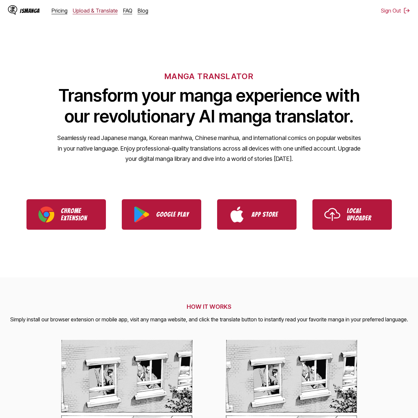
click at [91, 11] on link "Upload & Translate" at bounding box center [95, 10] width 45 height 7
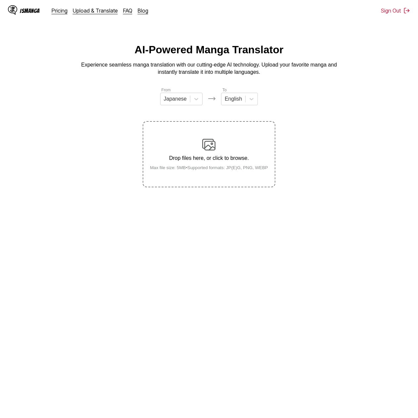
click at [249, 146] on div "Drop files here, or click to browse. Max file size: 5MB • Supported formats: JP…" at bounding box center [209, 154] width 129 height 32
click at [0, 0] on input "Drop files here, or click to browse. Max file size: 5MB • Supported formats: JP…" at bounding box center [0, 0] width 0 height 0
click at [169, 102] on div at bounding box center [175, 98] width 23 height 7
click at [180, 139] on div "Chinese" at bounding box center [181, 137] width 42 height 11
click at [235, 150] on div "Drop files here, or click to browse. Max file size: 5MB • Supported formats: JP…" at bounding box center [209, 154] width 129 height 32
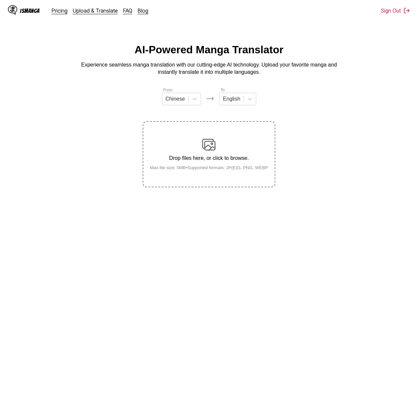
click at [0, 0] on input "Drop files here, or click to browse. Max file size: 5MB • Supported formats: JP…" at bounding box center [0, 0] width 0 height 0
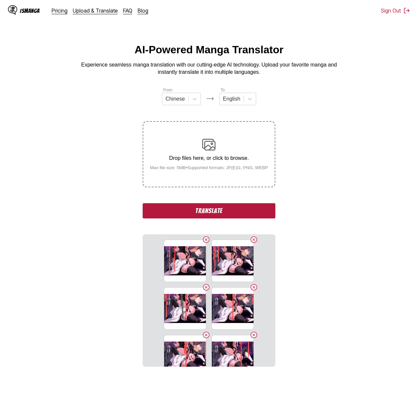
click at [172, 208] on button "Translate" at bounding box center [209, 210] width 133 height 15
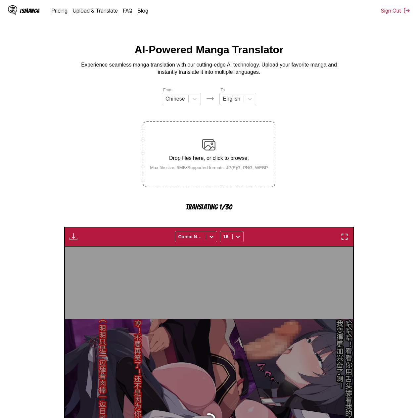
scroll to position [176, 0]
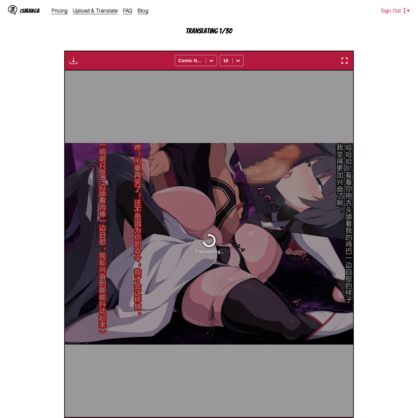
click at [388, 209] on section "From Chinese To English Drop files here, or click to browse. Max file size: 5MB…" at bounding box center [209, 174] width 408 height 527
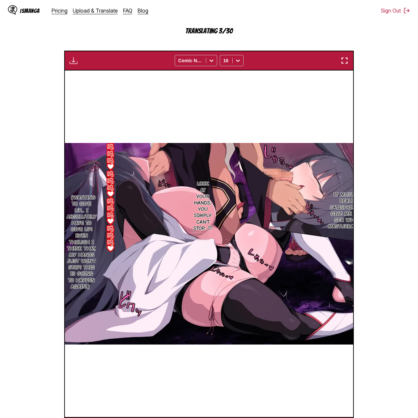
scroll to position [0, 577]
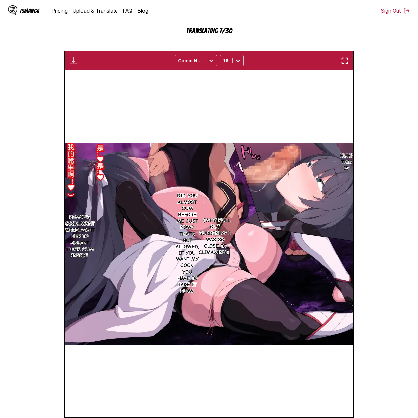
click at [374, 177] on section "From Chinese To English Drop files here, or click to browse. Max file size: 5MB…" at bounding box center [209, 174] width 408 height 527
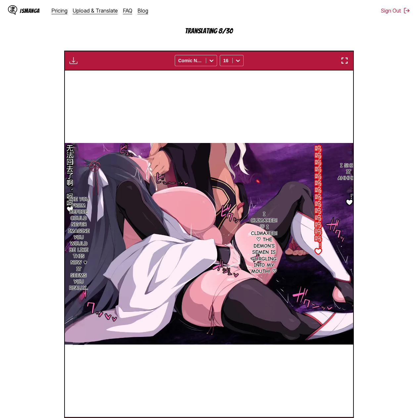
scroll to position [0, 1154]
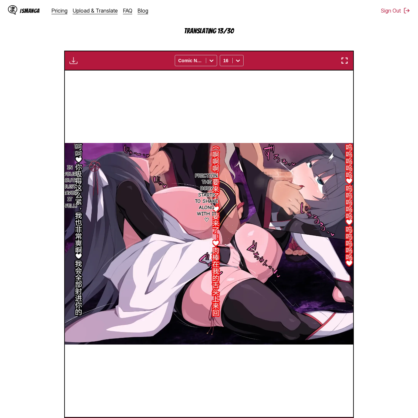
click at [393, 154] on section "From Chinese To English Drop files here, or click to browse. Max file size: 5MB…" at bounding box center [209, 174] width 408 height 527
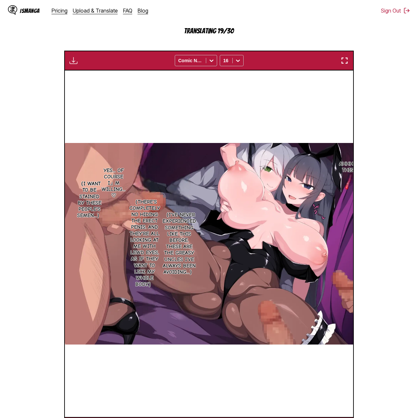
scroll to position [0, 3463]
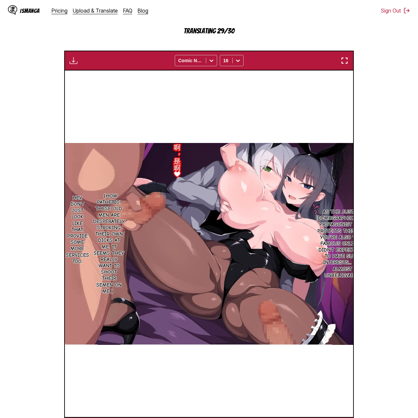
click at [409, 119] on section "From Chinese To English Drop files here, or click to browse. Max file size: 5MB…" at bounding box center [209, 174] width 408 height 527
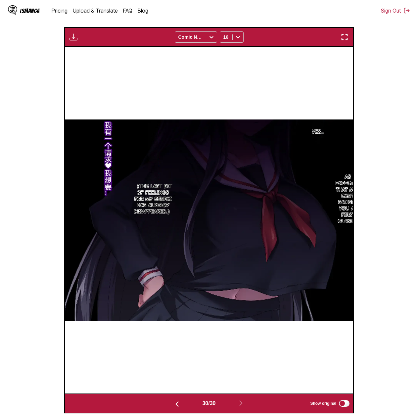
scroll to position [44, 0]
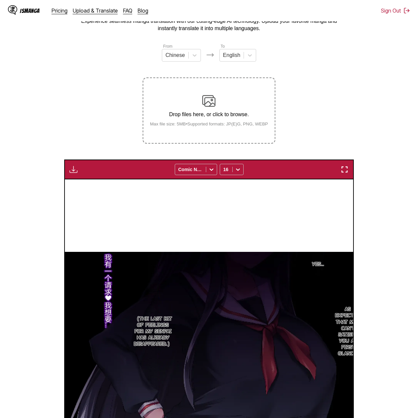
click at [76, 173] on img "button" at bounding box center [74, 170] width 8 height 8
click at [82, 193] on button "Download All" at bounding box center [91, 192] width 42 height 16
click at [366, 137] on section "From Chinese To English Drop files here, or click to browse. Max file size: 5MB…" at bounding box center [209, 294] width 408 height 503
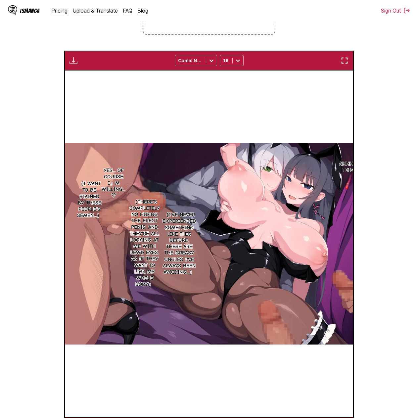
scroll to position [0, 1732]
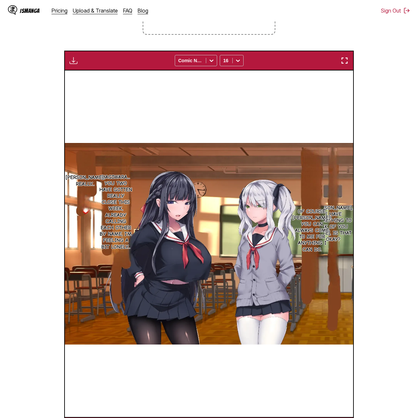
click at [390, 229] on section "From Chinese To English Drop files here, or click to browse. Max file size: 5MB…" at bounding box center [209, 185] width 408 height 503
click at [74, 59] on img "button" at bounding box center [74, 61] width 8 height 8
click at [400, 174] on section "From Chinese To English Drop files here, or click to browse. Max file size: 5MB…" at bounding box center [209, 185] width 408 height 503
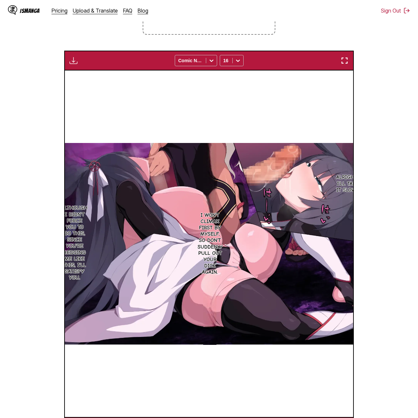
scroll to position [0, 1154]
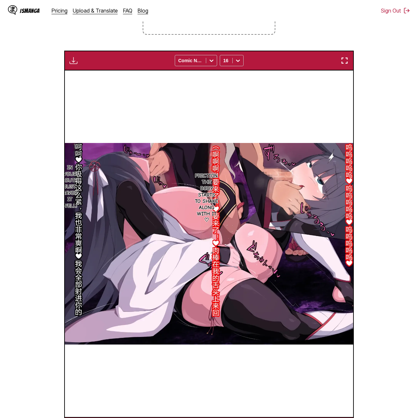
click at [392, 194] on section "From Chinese To English Drop files here, or click to browse. Max file size: 5MB…" at bounding box center [209, 185] width 408 height 503
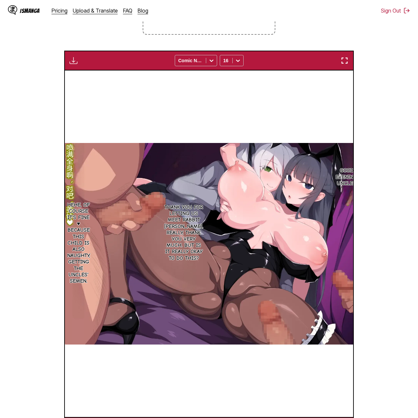
scroll to position [0, 3175]
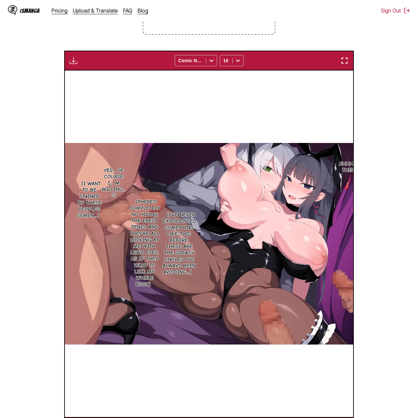
click at [80, 59] on div "Download Panel Download All Comic Neue 16" at bounding box center [209, 61] width 290 height 20
click at [78, 60] on button "button" at bounding box center [74, 60] width 12 height 9
click at [106, 67] on button "Download Panel" at bounding box center [91, 67] width 42 height 16
click at [388, 178] on section "From Chinese To English Drop files here, or click to browse. Max file size: 5MB…" at bounding box center [209, 185] width 408 height 503
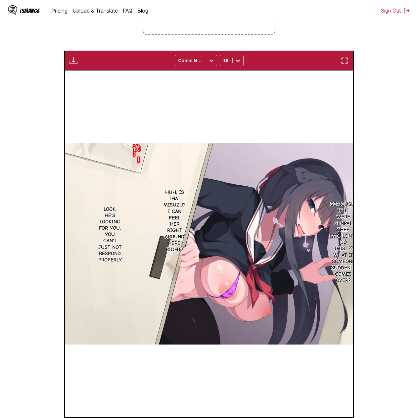
scroll to position [0, 4618]
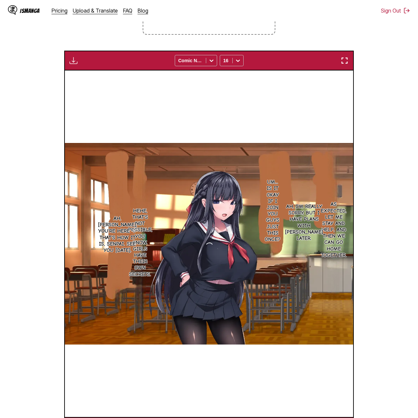
click at [76, 64] on img "button" at bounding box center [74, 61] width 8 height 8
click at [373, 123] on section "From Chinese To English Drop files here, or click to browse. Max file size: 5MB…" at bounding box center [209, 185] width 408 height 503
click at [80, 60] on div "Preparing... Download All Comic Neue 16" at bounding box center [209, 61] width 290 height 20
click at [74, 62] on img "button" at bounding box center [74, 61] width 8 height 8
click at [81, 68] on button "Download Panel" at bounding box center [91, 67] width 42 height 16
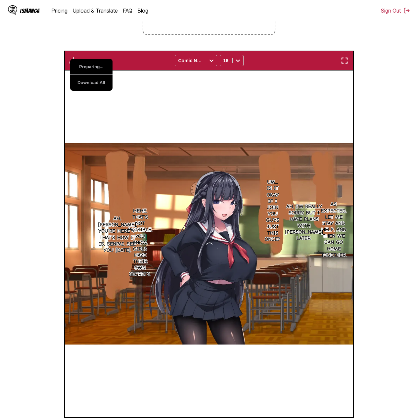
click at [364, 87] on section "From Chinese To English Drop files here, or click to browse. Max file size: 5MB…" at bounding box center [209, 185] width 408 height 503
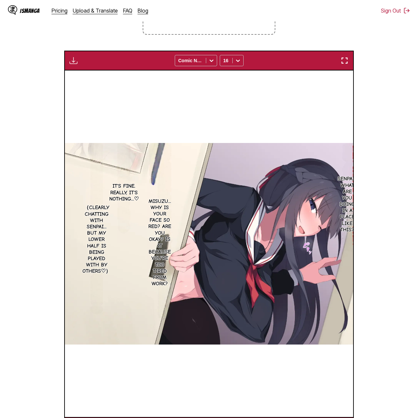
scroll to position [0, 5484]
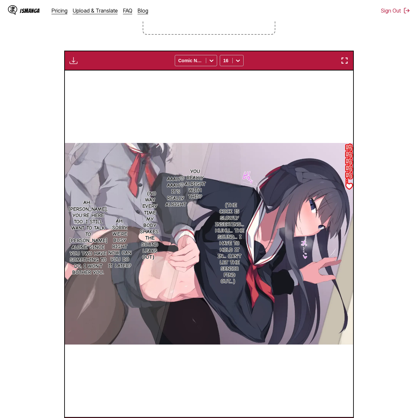
click at [68, 62] on button "button" at bounding box center [74, 60] width 12 height 9
click at [85, 67] on button "Download Panel" at bounding box center [91, 67] width 42 height 16
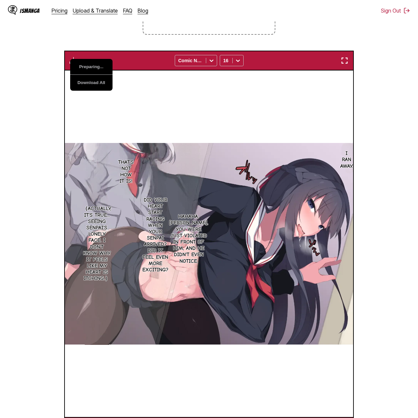
drag, startPoint x: 22, startPoint y: 135, endPoint x: 28, endPoint y: 131, distance: 7.8
click at [22, 135] on section "From Chinese To English Drop files here, or click to browse. Max file size: 5MB…" at bounding box center [209, 185] width 408 height 503
click at [75, 59] on img "button" at bounding box center [74, 61] width 8 height 8
click at [84, 67] on button "Download Panel" at bounding box center [91, 67] width 42 height 16
click at [375, 167] on section "From Chinese To English Drop files here, or click to browse. Max file size: 5MB…" at bounding box center [209, 185] width 408 height 503
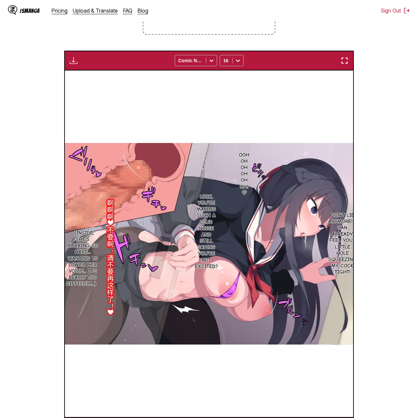
scroll to position [0, 6350]
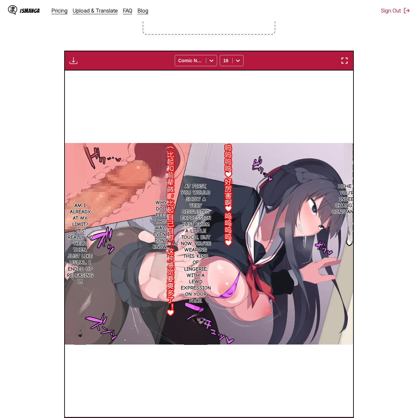
click at [409, 202] on section "From Chinese To English Drop files here, or click to browse. Max file size: 5MB…" at bounding box center [209, 185] width 408 height 503
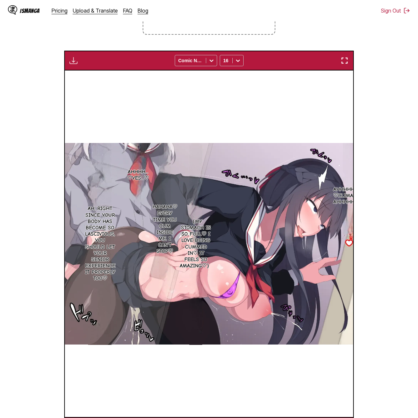
click at [393, 247] on section "From Chinese To English Drop files here, or click to browse. Max file size: 5MB…" at bounding box center [209, 185] width 408 height 503
click at [78, 62] on button "button" at bounding box center [74, 60] width 12 height 9
click at [83, 67] on button "Download Panel" at bounding box center [91, 67] width 42 height 16
click at [381, 140] on section "From Chinese To English Drop files here, or click to browse. Max file size: 5MB…" at bounding box center [209, 185] width 408 height 503
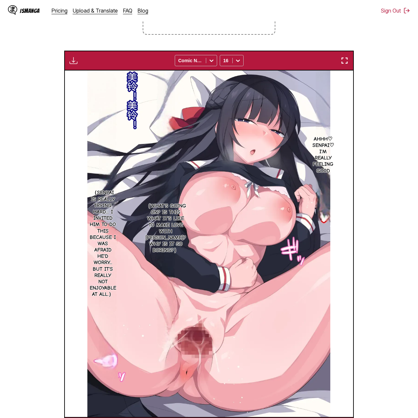
scroll to position [0, 7793]
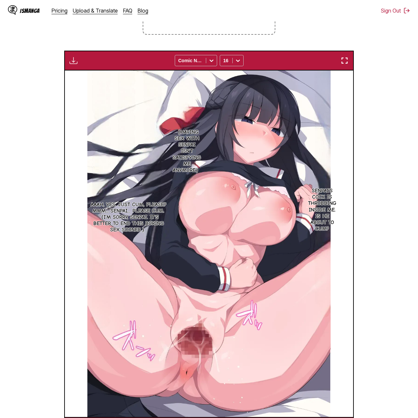
click at [77, 65] on img "button" at bounding box center [74, 61] width 8 height 8
click at [385, 218] on section "From Chinese To English Drop files here, or click to browse. Max file size: 5MB…" at bounding box center [209, 185] width 408 height 503
click at [76, 62] on img "button" at bounding box center [74, 61] width 8 height 8
click at [83, 68] on button "Download Panel" at bounding box center [91, 67] width 42 height 16
click at [377, 125] on section "From Chinese To English Drop files here, or click to browse. Max file size: 5MB…" at bounding box center [209, 185] width 408 height 503
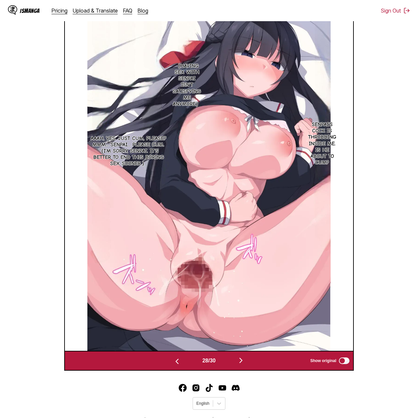
scroll to position [186, 0]
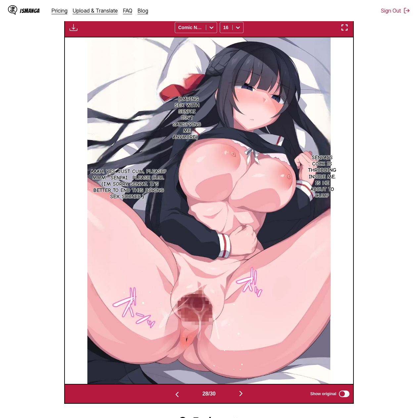
click at [243, 397] on img "button" at bounding box center [241, 394] width 8 height 8
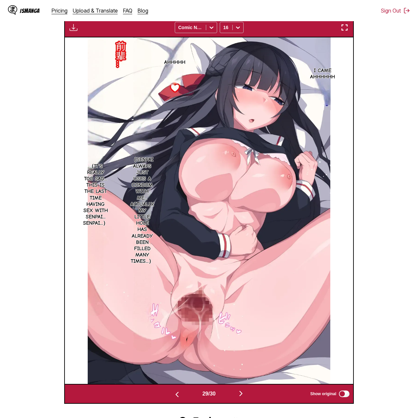
click at [243, 397] on img "button" at bounding box center [241, 394] width 8 height 8
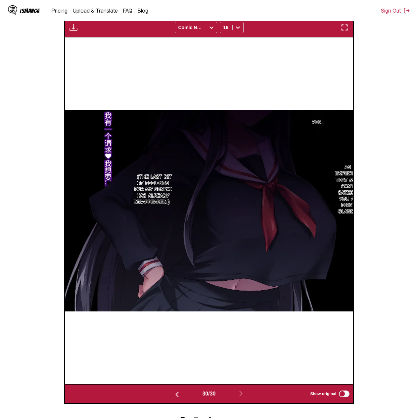
click at [174, 394] on img "button" at bounding box center [177, 395] width 8 height 8
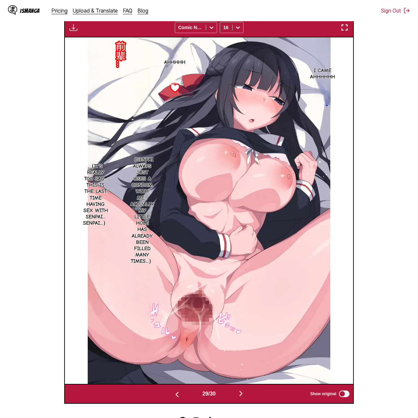
click at [174, 394] on img "button" at bounding box center [177, 395] width 8 height 8
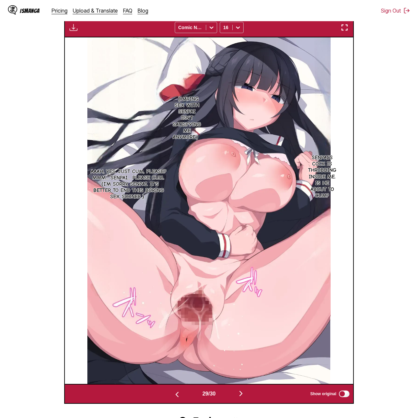
click at [174, 394] on img "button" at bounding box center [177, 395] width 8 height 8
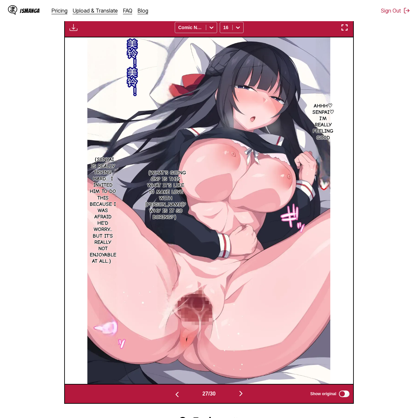
click at [174, 394] on img "button" at bounding box center [177, 395] width 8 height 8
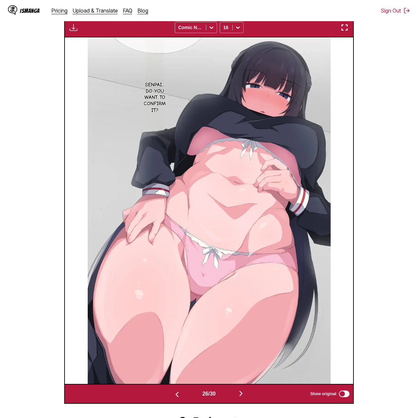
click at [174, 394] on img "button" at bounding box center [177, 395] width 8 height 8
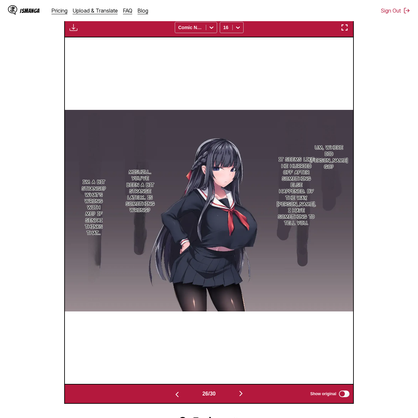
click at [174, 394] on img "button" at bounding box center [177, 395] width 8 height 8
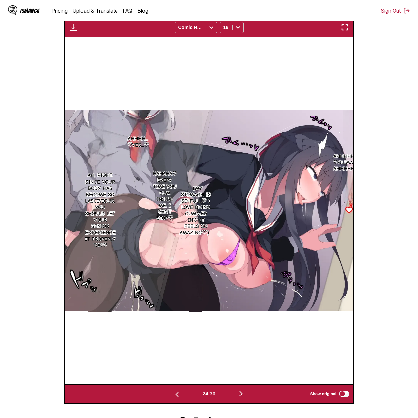
click at [73, 28] on img "button" at bounding box center [74, 28] width 8 height 8
click at [398, 193] on section "From Chinese To English Drop files here, or click to browse. Max file size: 5MB…" at bounding box center [209, 152] width 408 height 503
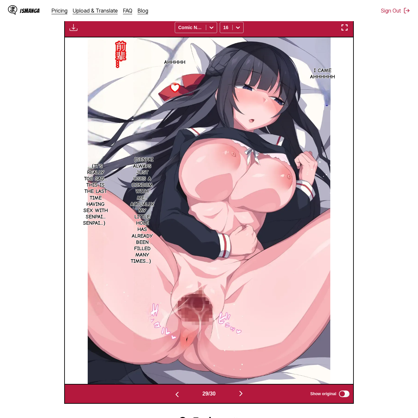
scroll to position [0, 8370]
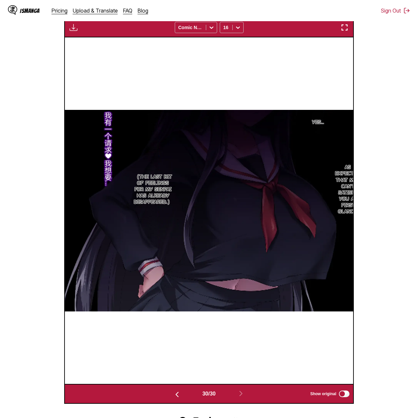
click at [381, 168] on section "From Chinese To English Drop files here, or click to browse. Max file size: 5MB…" at bounding box center [209, 152] width 408 height 503
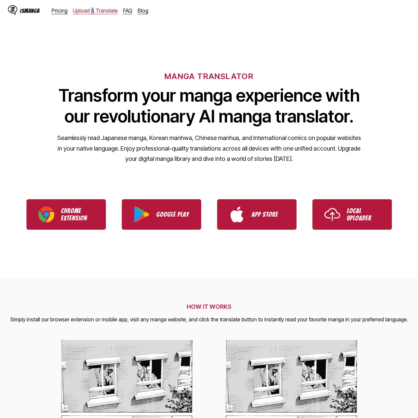
click at [91, 14] on div "IsManga Pricing Upload & Translate FAQ Blog" at bounding box center [81, 10] width 146 height 21
click at [93, 13] on link "Upload & Translate" at bounding box center [95, 10] width 45 height 7
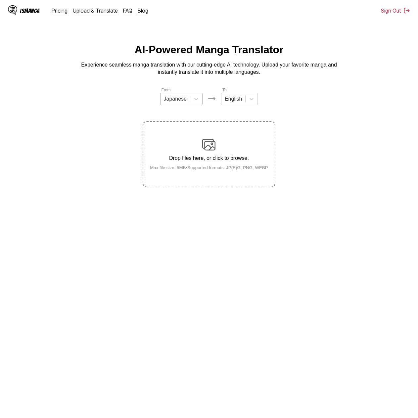
click at [188, 104] on div "Japanese" at bounding box center [175, 99] width 29 height 10
click at [188, 143] on div "Chinese" at bounding box center [181, 137] width 42 height 11
click at [239, 164] on div "Drop files here, or click to browse. Max file size: 5MB • Supported formats: JP…" at bounding box center [209, 154] width 129 height 32
click at [0, 0] on input "Drop files here, or click to browse. Max file size: 5MB • Supported formats: JP…" at bounding box center [0, 0] width 0 height 0
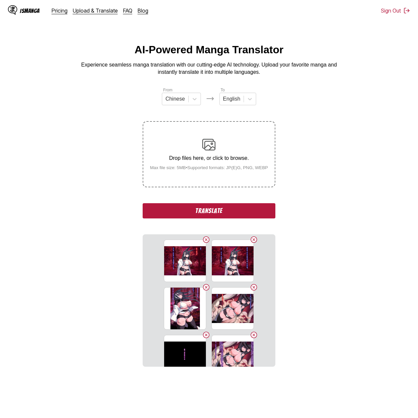
click at [222, 216] on button "Translate" at bounding box center [209, 210] width 133 height 15
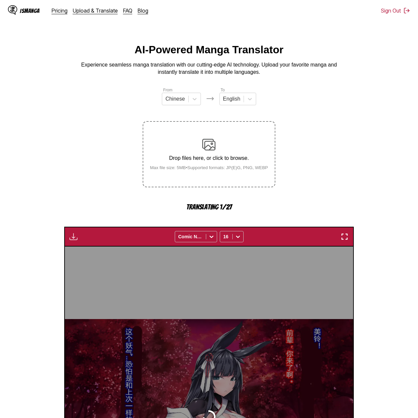
scroll to position [176, 0]
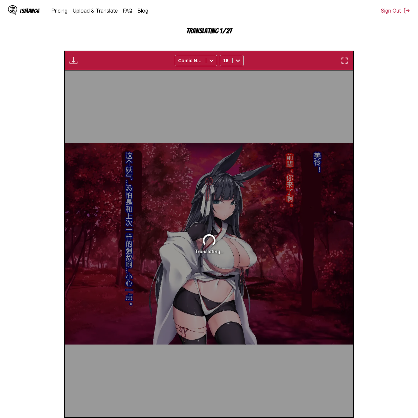
drag, startPoint x: 368, startPoint y: 62, endPoint x: 368, endPoint y: 65, distance: 3.4
click at [368, 62] on section "From Chinese To English Drop files here, or click to browse. Max file size: 5MB…" at bounding box center [209, 174] width 408 height 527
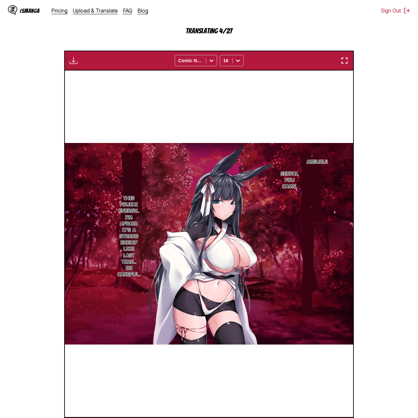
click at [383, 137] on section "From Chinese To English Drop files here, or click to browse. Max file size: 5MB…" at bounding box center [209, 174] width 408 height 527
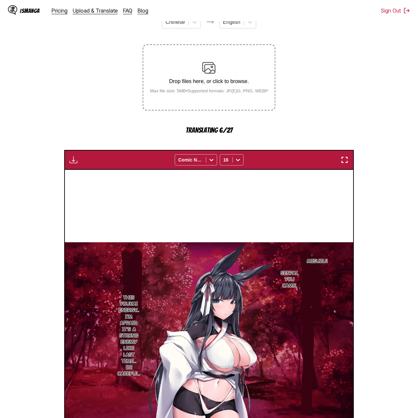
scroll to position [44, 0]
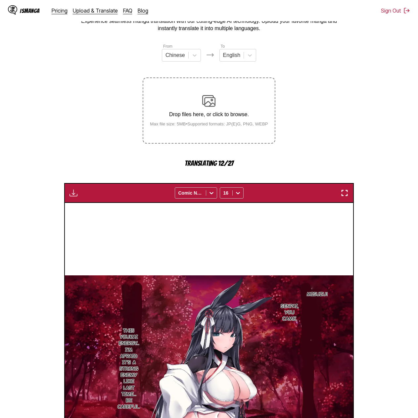
drag, startPoint x: 395, startPoint y: 173, endPoint x: 391, endPoint y: 164, distance: 10.4
click at [395, 173] on section "From Chinese To English Drop files here, or click to browse. Max file size: 5MB…" at bounding box center [209, 306] width 408 height 527
click at [385, 80] on section "From Chinese To English Drop files here, or click to browse. Max file size: 5MB…" at bounding box center [209, 306] width 408 height 527
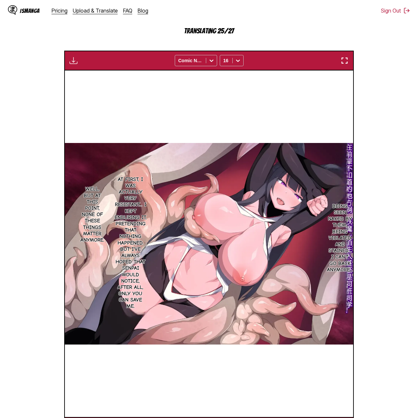
scroll to position [0, 1732]
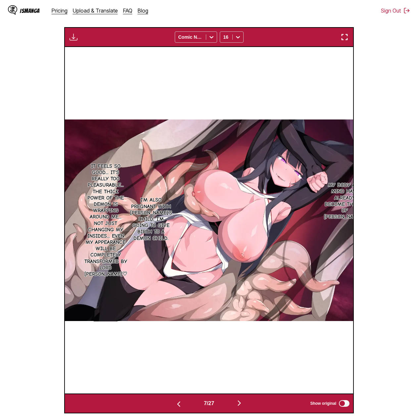
click at [388, 256] on section "From Chinese To English Drop files here, or click to browse. Max file size: 5MB…" at bounding box center [209, 162] width 408 height 503
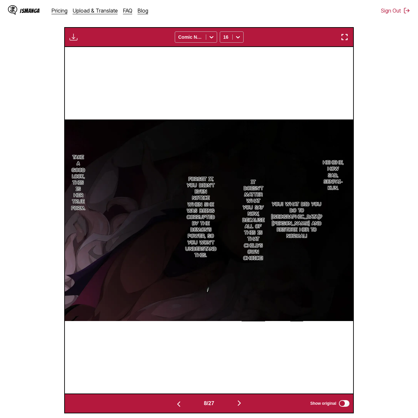
click at [374, 170] on section "From Chinese To English Drop files here, or click to browse. Max file size: 5MB…" at bounding box center [209, 162] width 408 height 503
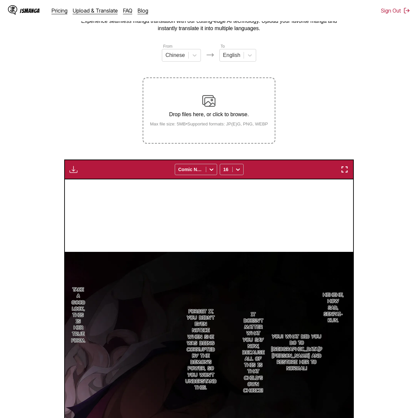
scroll to position [11, 0]
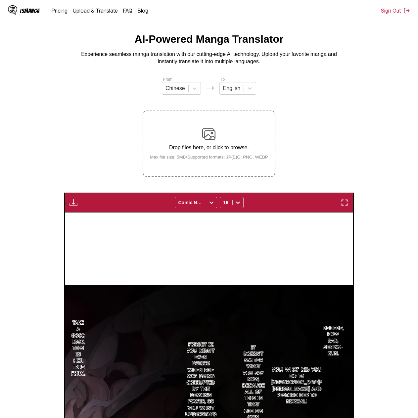
click at [74, 203] on img "button" at bounding box center [74, 203] width 8 height 8
click at [84, 223] on button "Download All" at bounding box center [91, 225] width 42 height 16
click at [384, 234] on section "From Chinese To English Drop files here, or click to browse. Max file size: 5MB…" at bounding box center [209, 327] width 408 height 503
click at [378, 237] on section "From Chinese To English Drop files here, or click to browse. Max file size: 5MB…" at bounding box center [209, 327] width 408 height 503
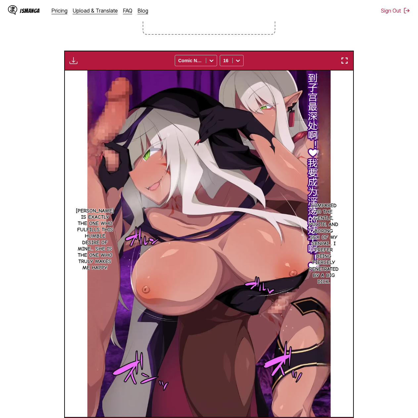
scroll to position [0, 3463]
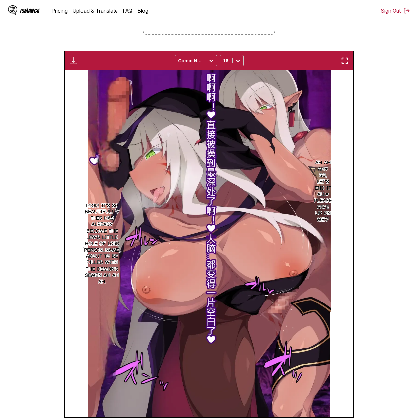
click at [388, 112] on section "From Chinese To English Drop files here, or click to browse. Max file size: 5MB…" at bounding box center [209, 185] width 408 height 503
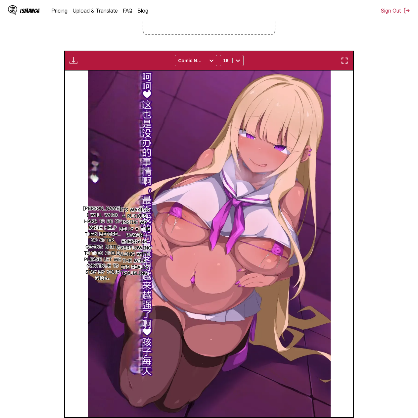
scroll to position [0, 7504]
